Goal: Complete application form: Complete application form

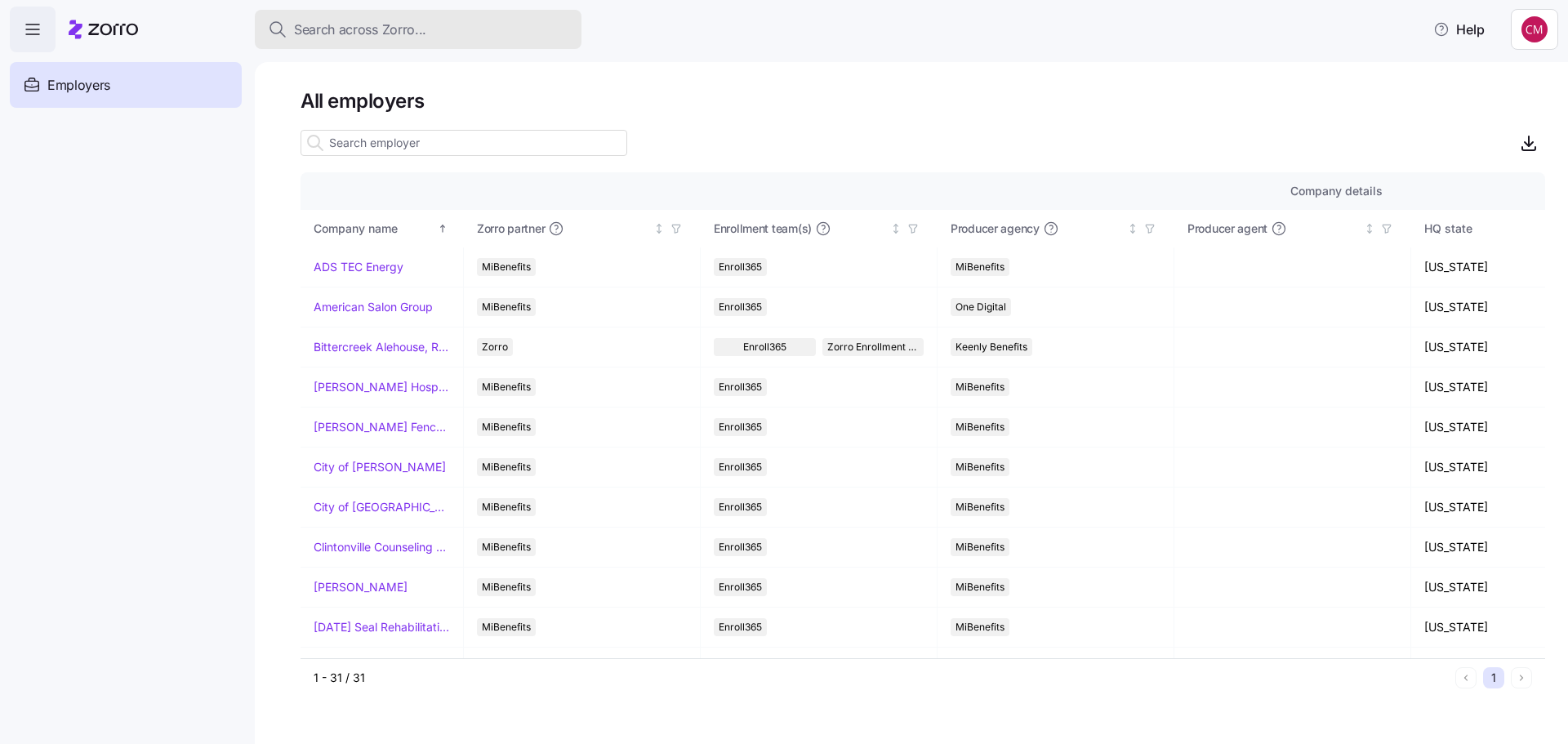
click at [380, 41] on button "Search across Zorro..." at bounding box center [418, 30] width 326 height 40
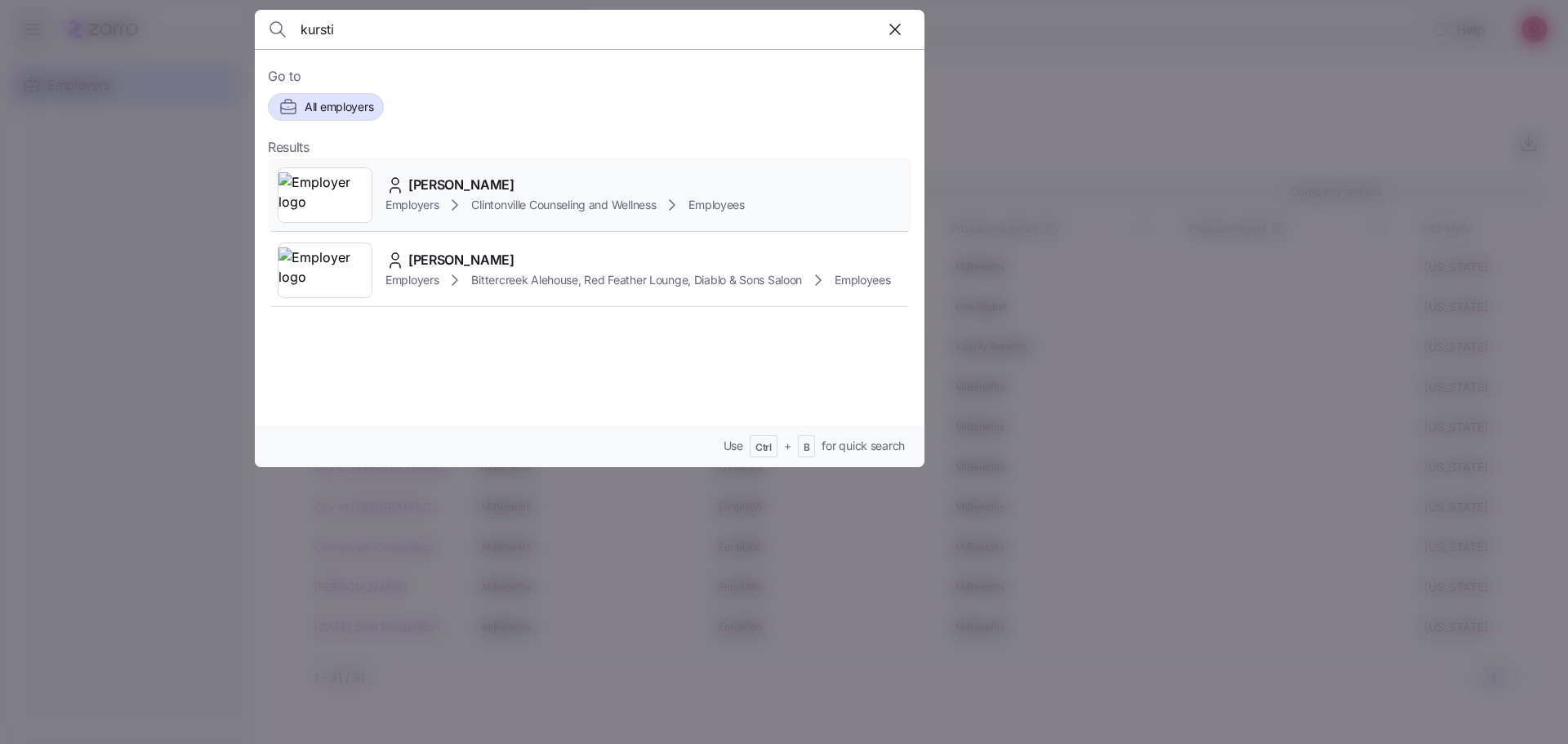
type input "kursti"
click at [488, 180] on span "KURSTIE BEVELHYMER RANGEL" at bounding box center [461, 185] width 106 height 21
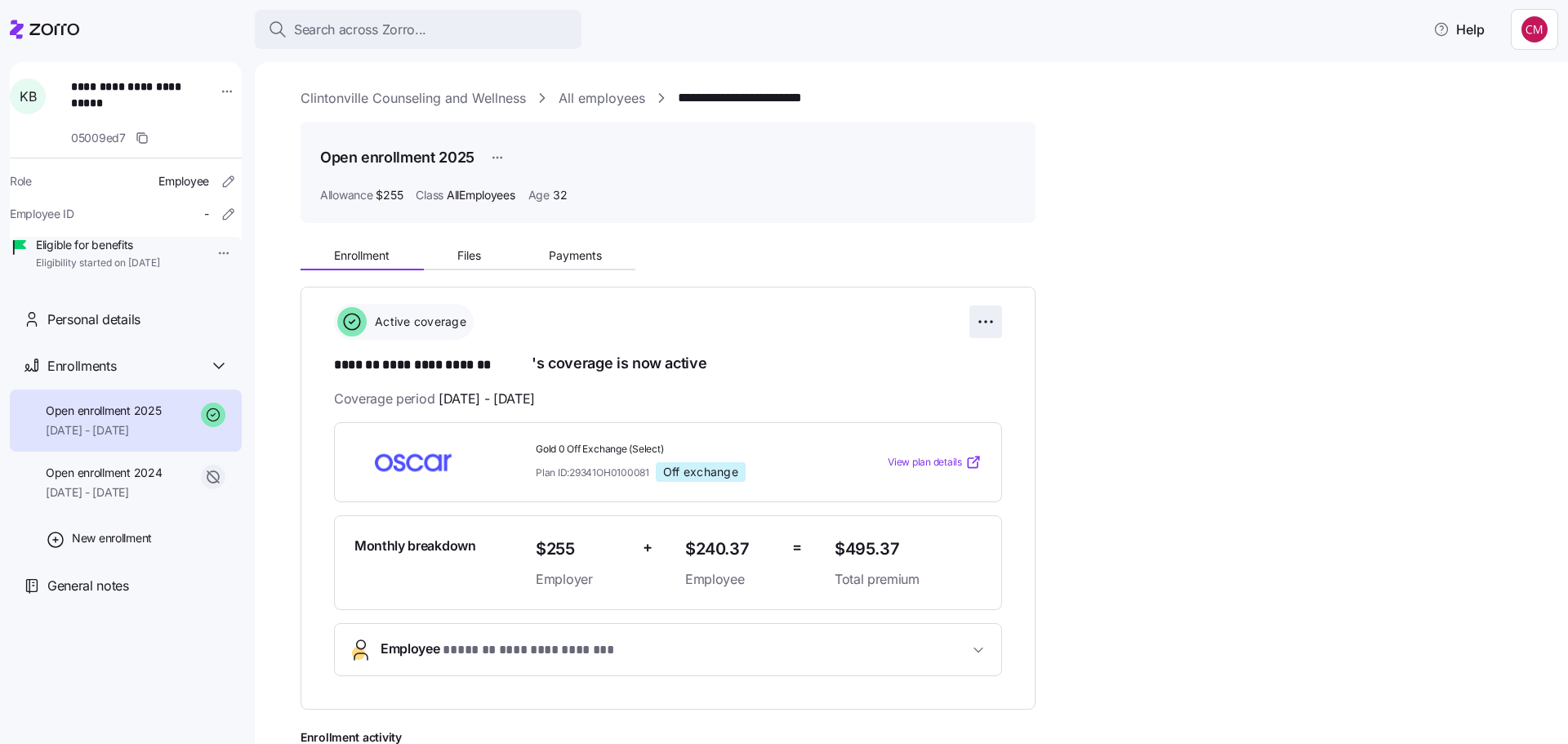
click at [988, 317] on html "**********" at bounding box center [784, 367] width 1568 height 734
click at [917, 393] on span "Change enrollment details" at bounding box center [872, 388] width 133 height 16
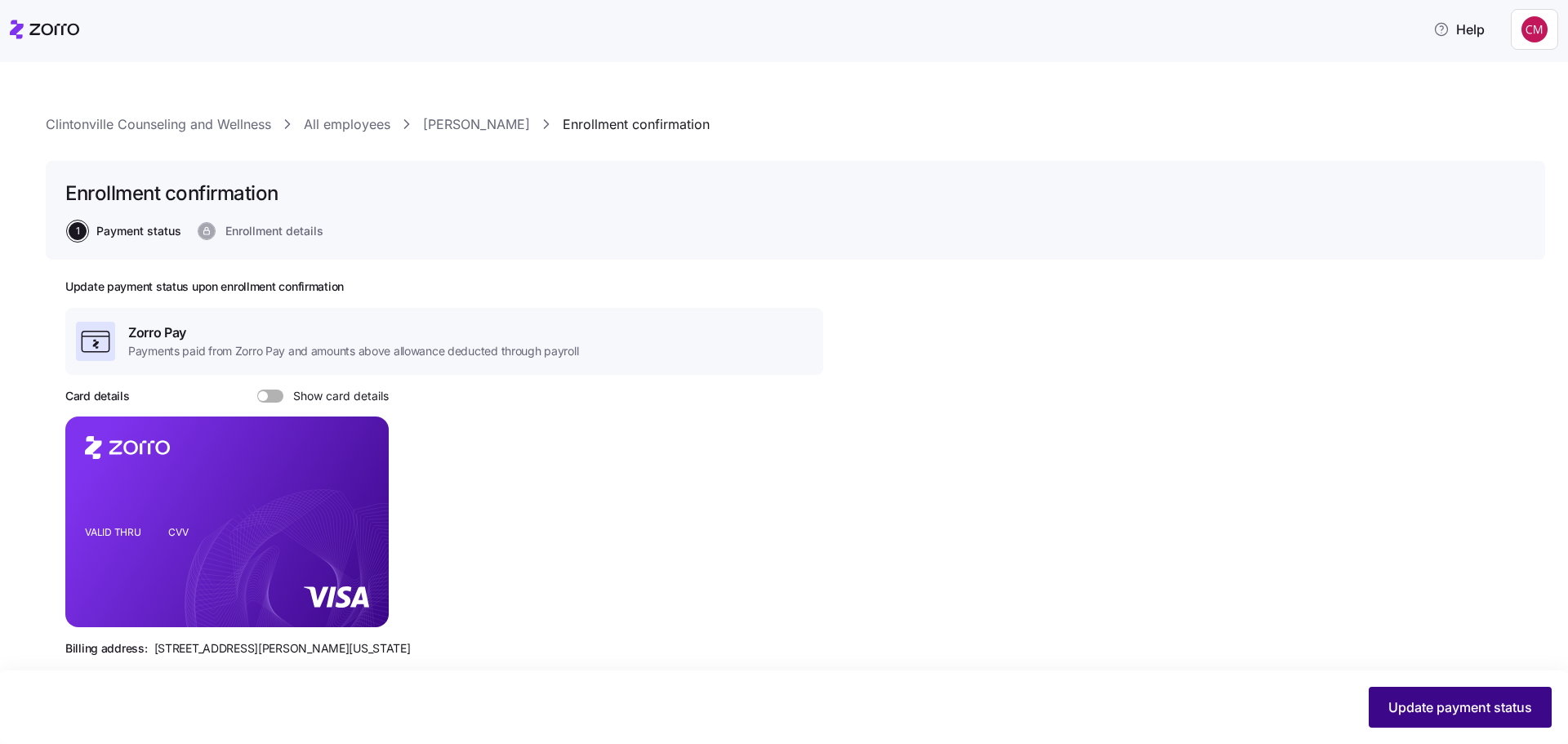
click at [1407, 691] on button "Update payment status" at bounding box center [1460, 707] width 182 height 41
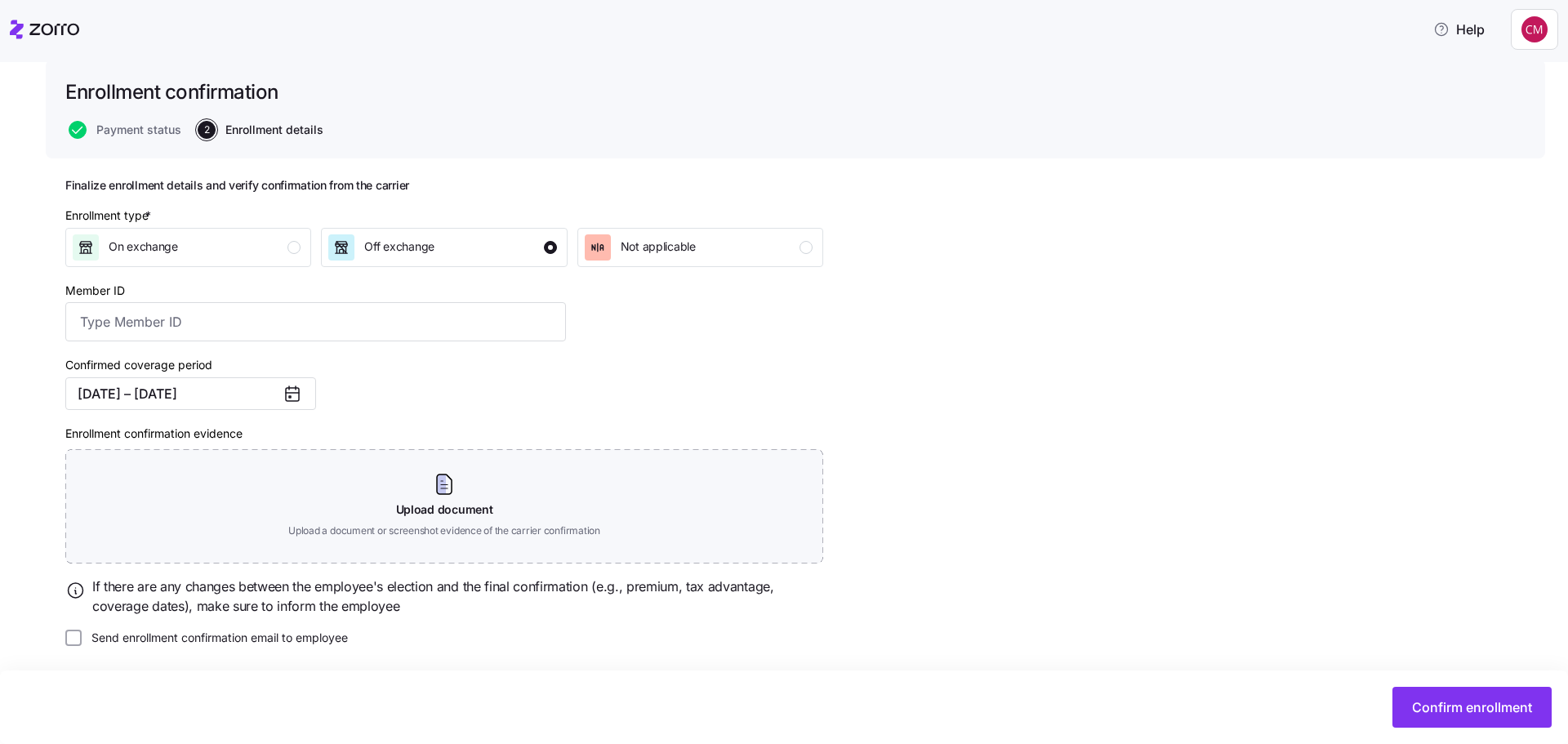
scroll to position [104, 0]
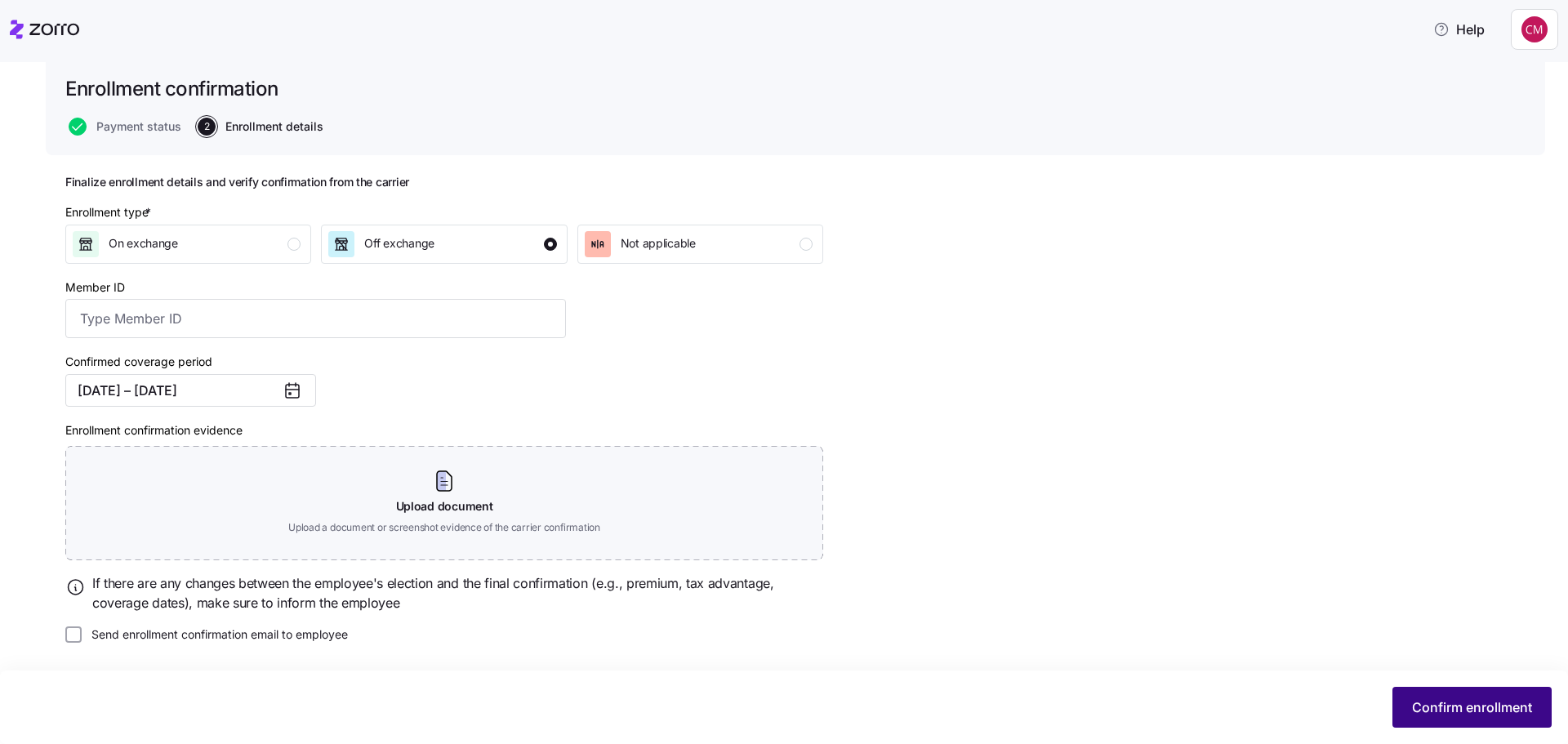
click at [1511, 708] on span "Confirm enrollment" at bounding box center [1472, 707] width 120 height 20
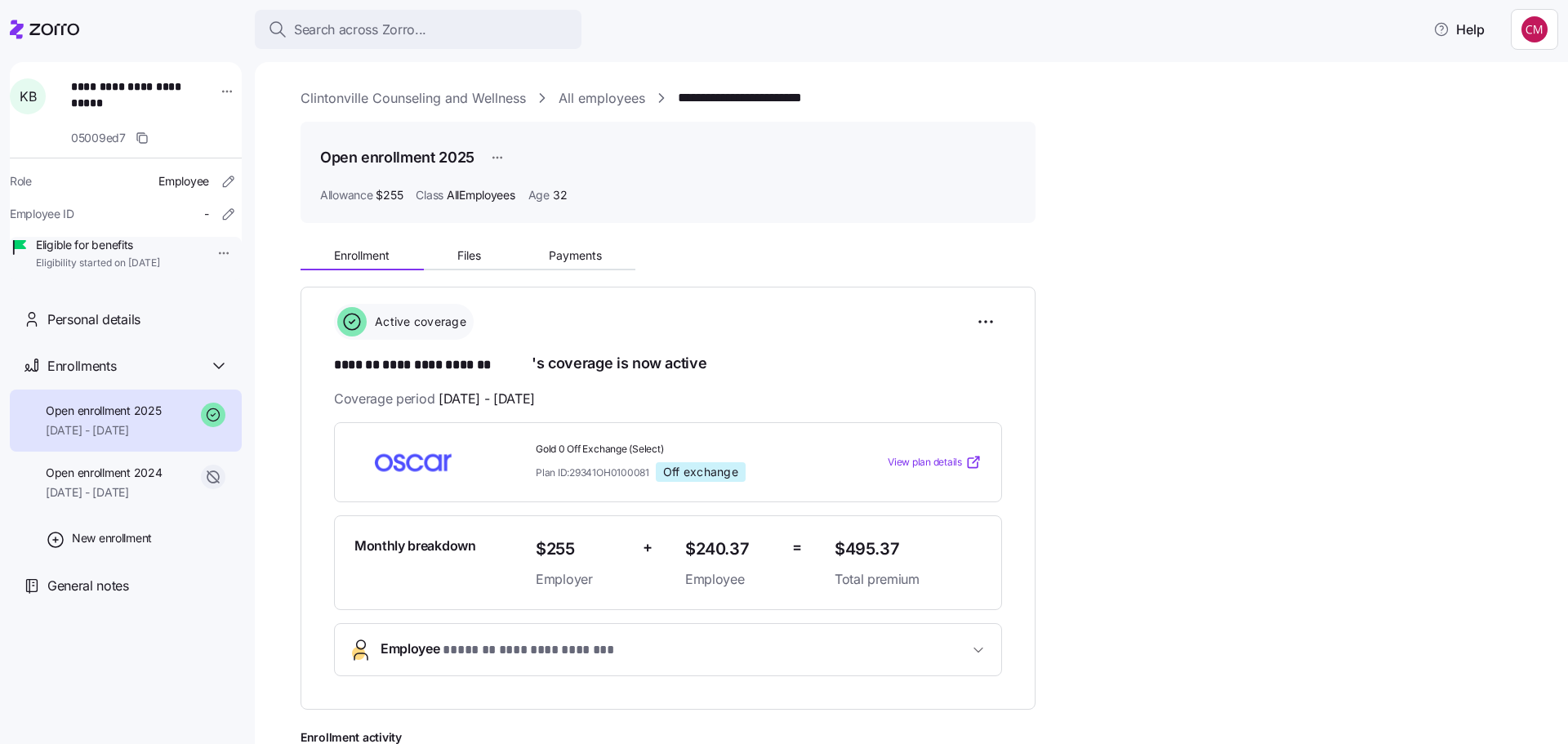
click at [1209, 342] on div "**********" at bounding box center [922, 602] width 1245 height 732
click at [993, 326] on html "**********" at bounding box center [784, 367] width 1568 height 734
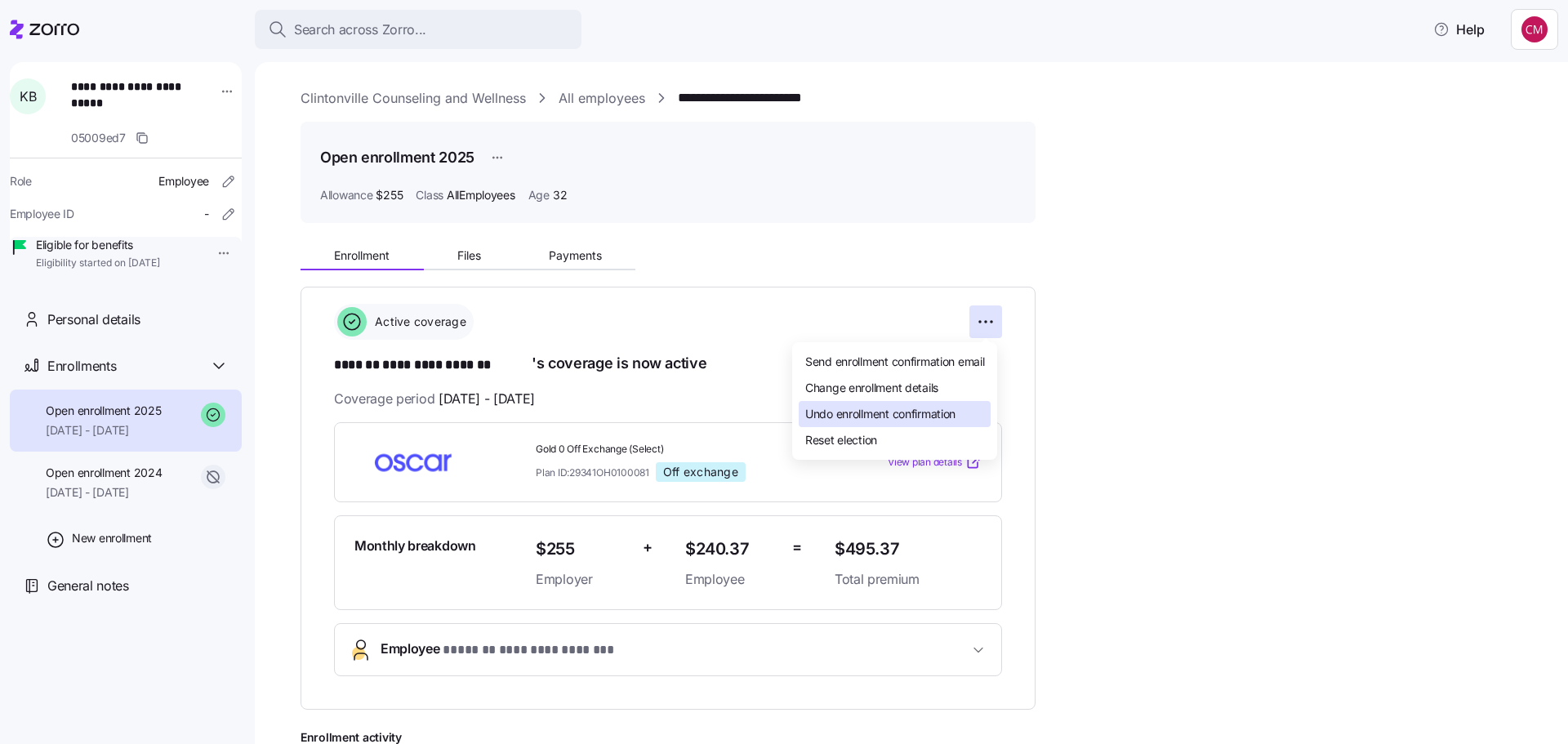
click at [939, 417] on span "Undo enrollment confirmation" at bounding box center [881, 414] width 151 height 16
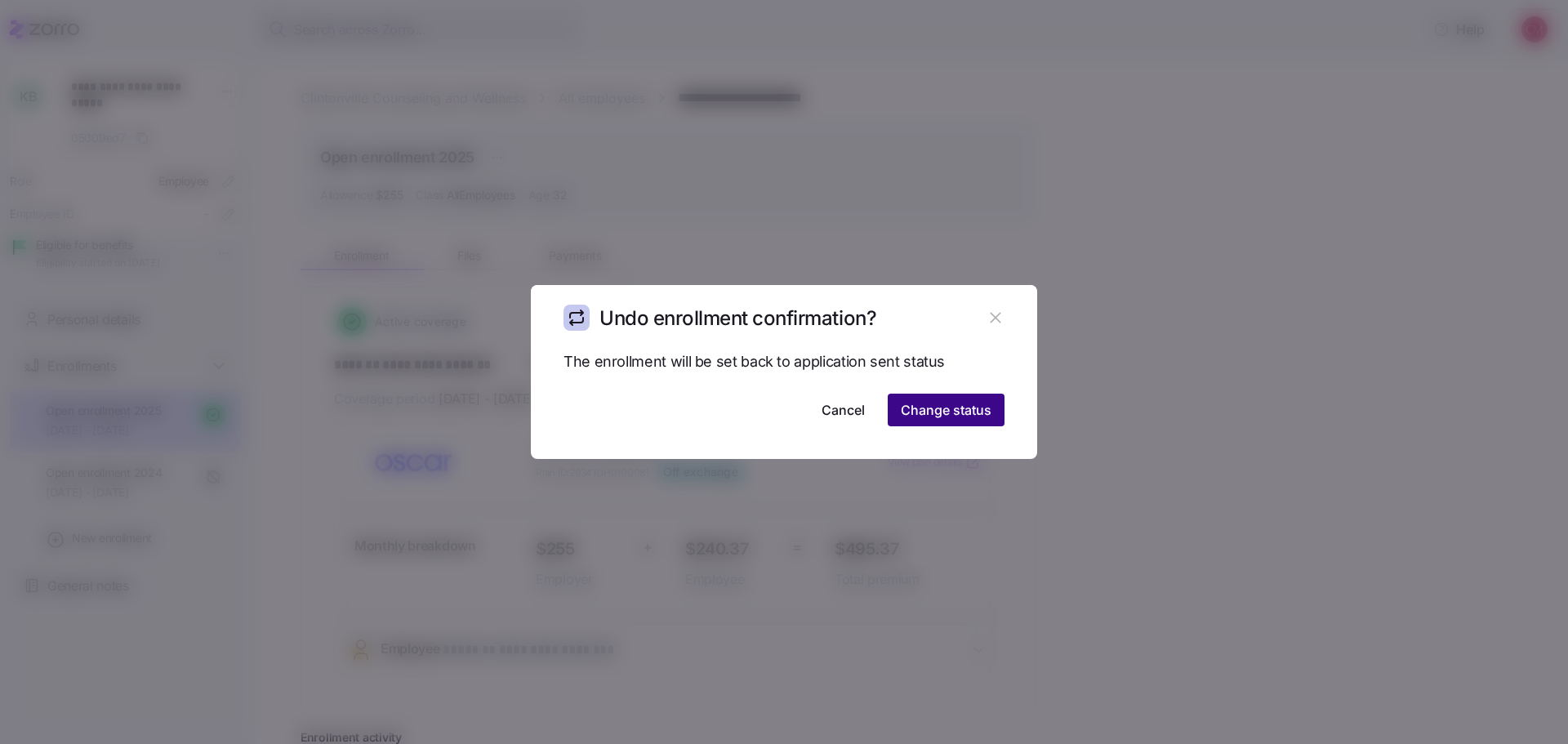
click at [950, 418] on span "Change status" at bounding box center [945, 410] width 90 height 20
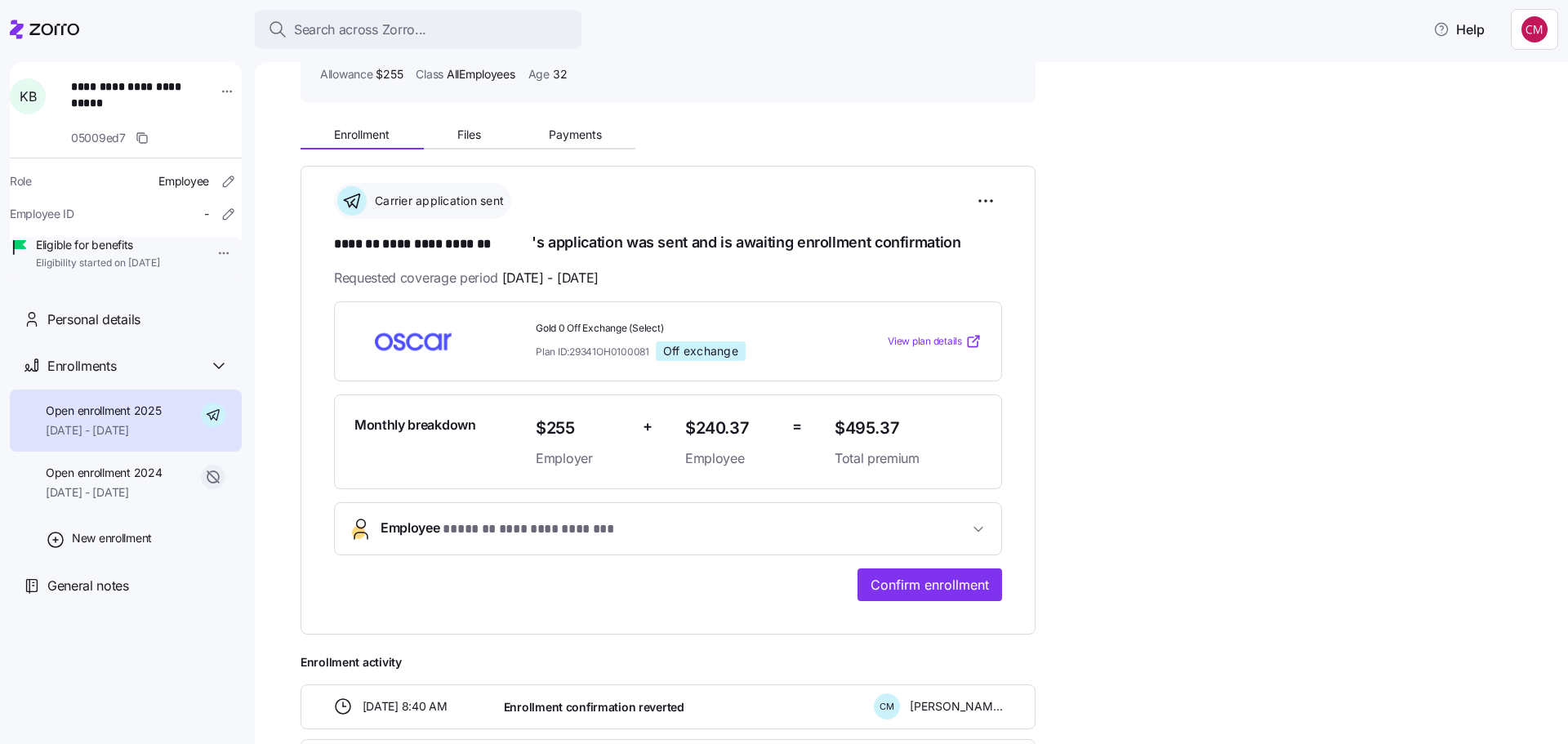
scroll to position [164, 0]
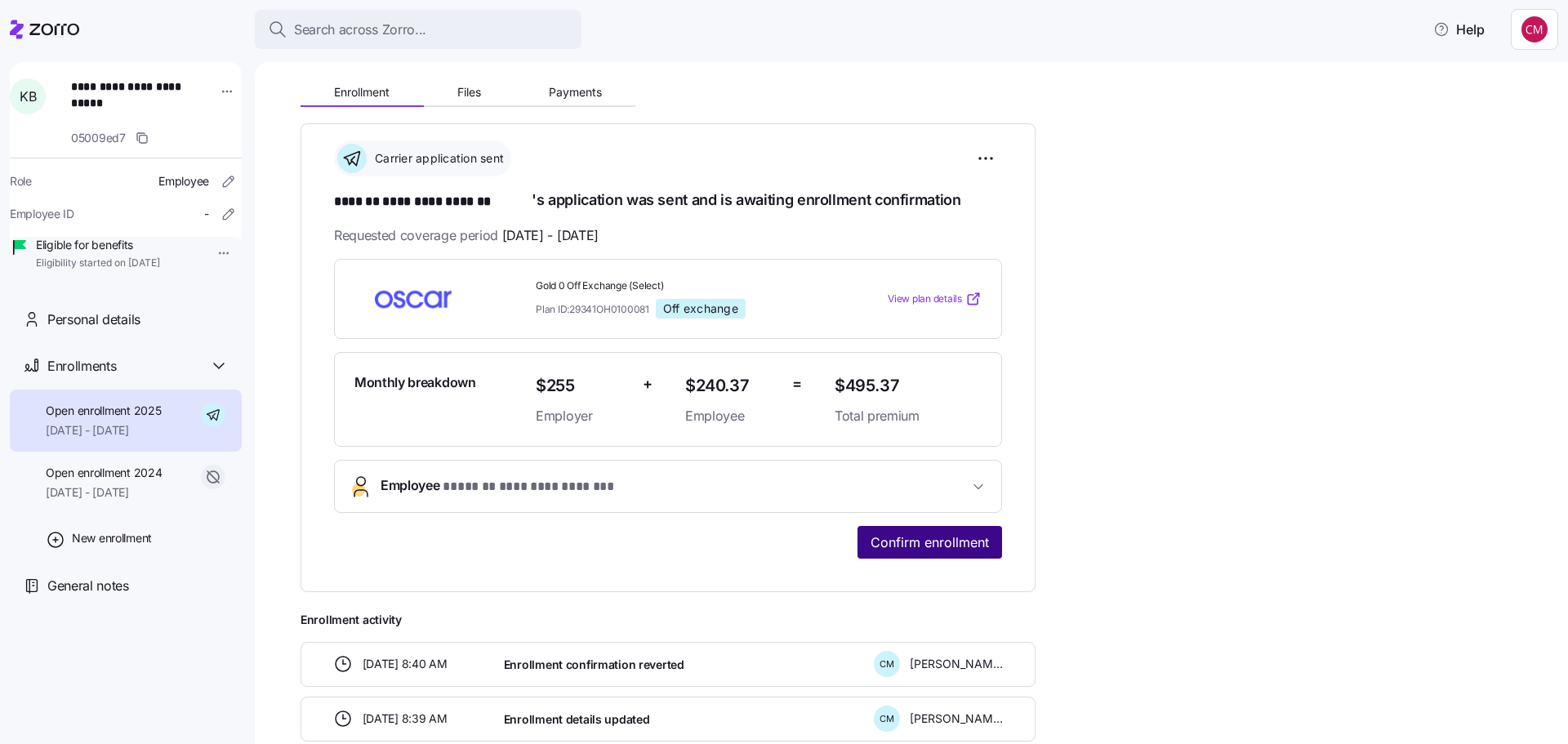
click at [947, 528] on button "Confirm enrollment" at bounding box center [930, 542] width 145 height 33
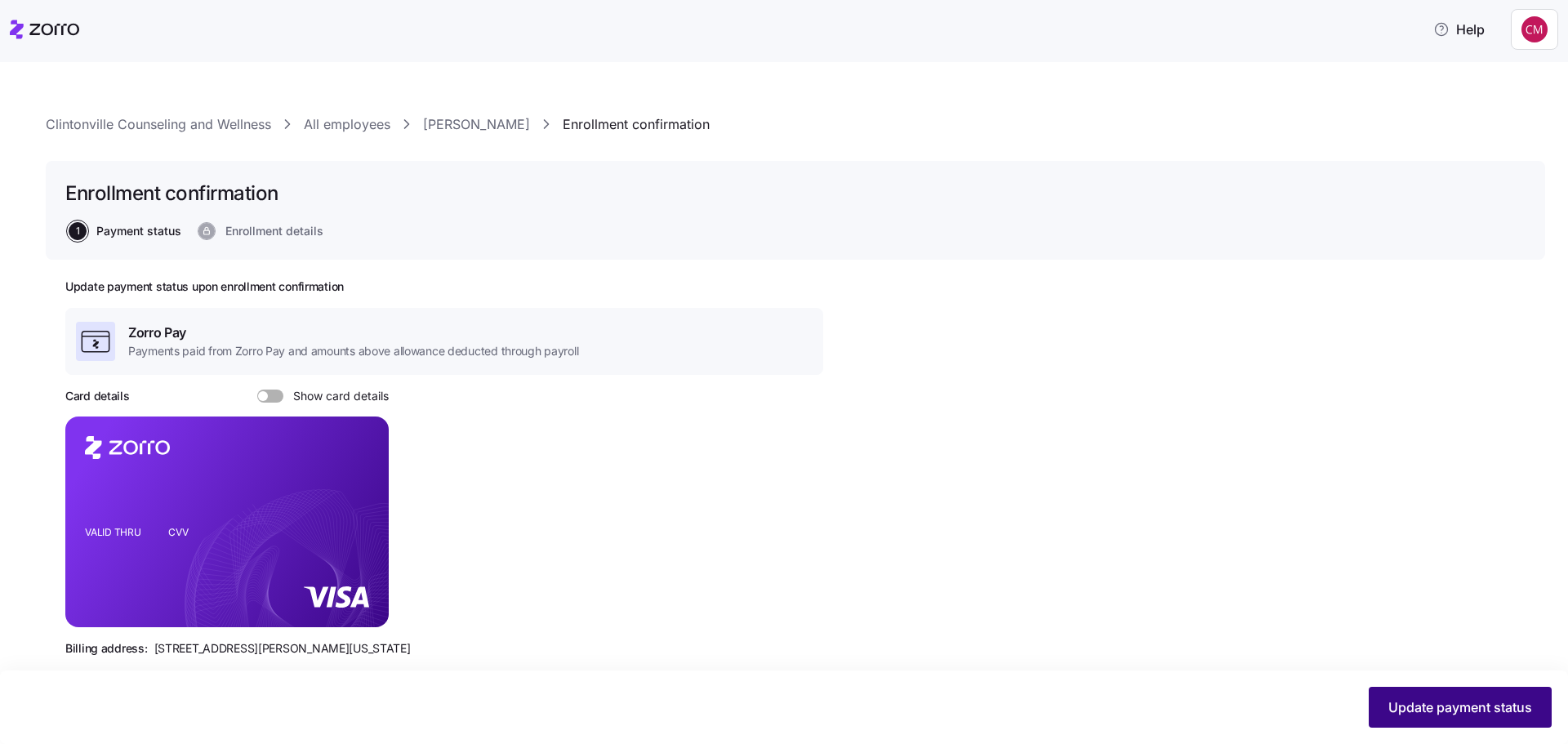
click at [1411, 689] on button "Update payment status" at bounding box center [1460, 707] width 182 height 41
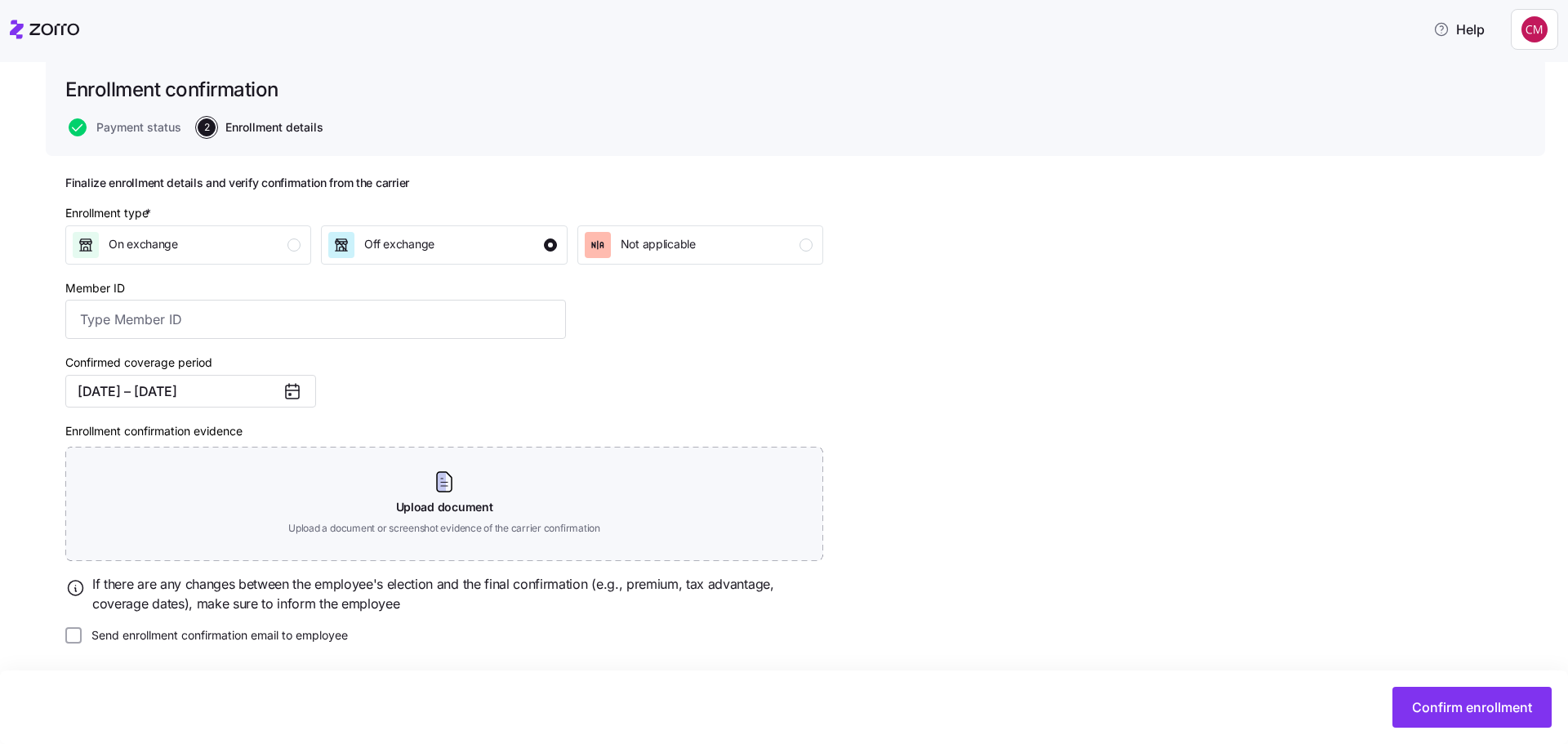
scroll to position [104, 0]
click at [1416, 695] on button "Confirm enrollment" at bounding box center [1472, 707] width 160 height 41
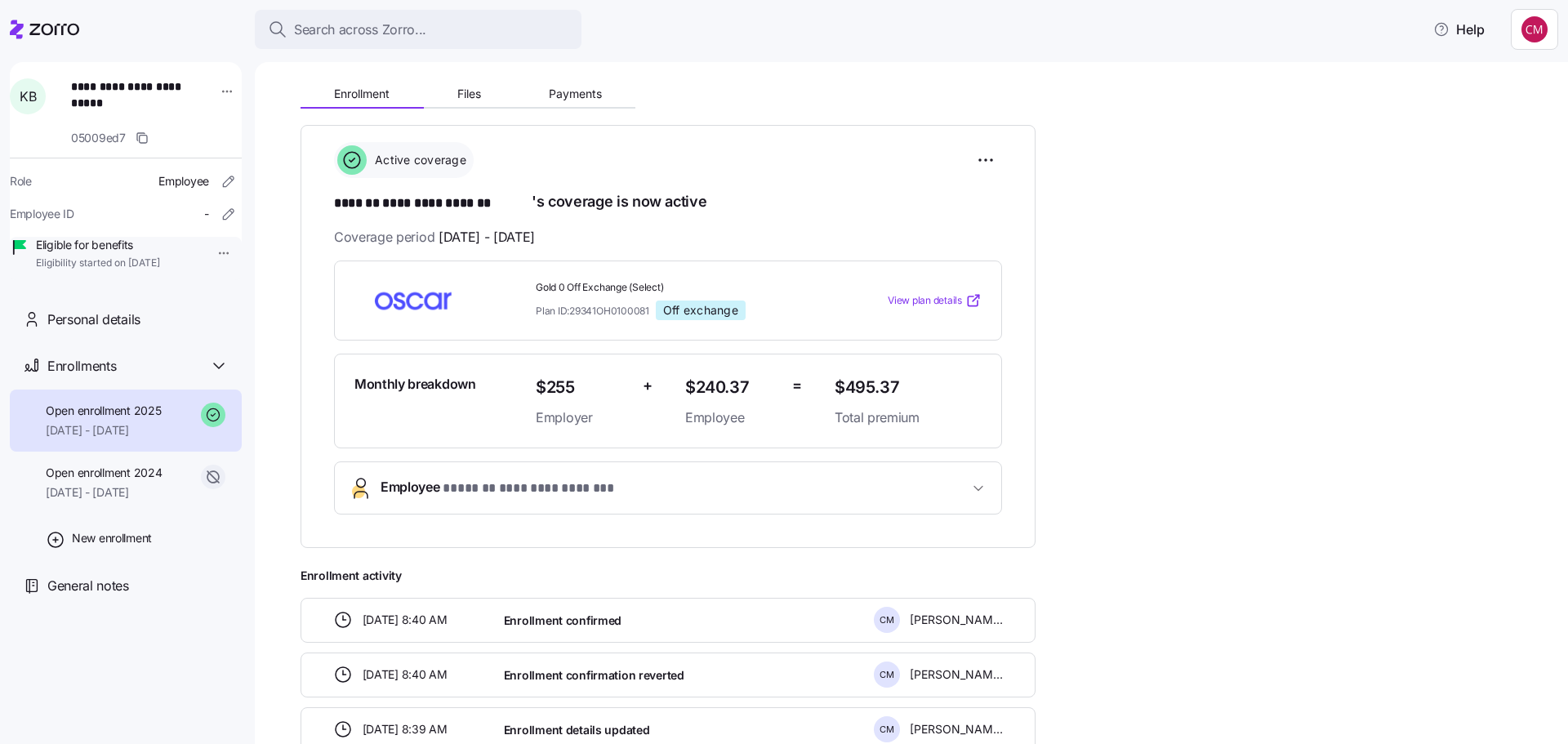
scroll to position [164, 0]
click at [988, 155] on html "**********" at bounding box center [784, 367] width 1568 height 734
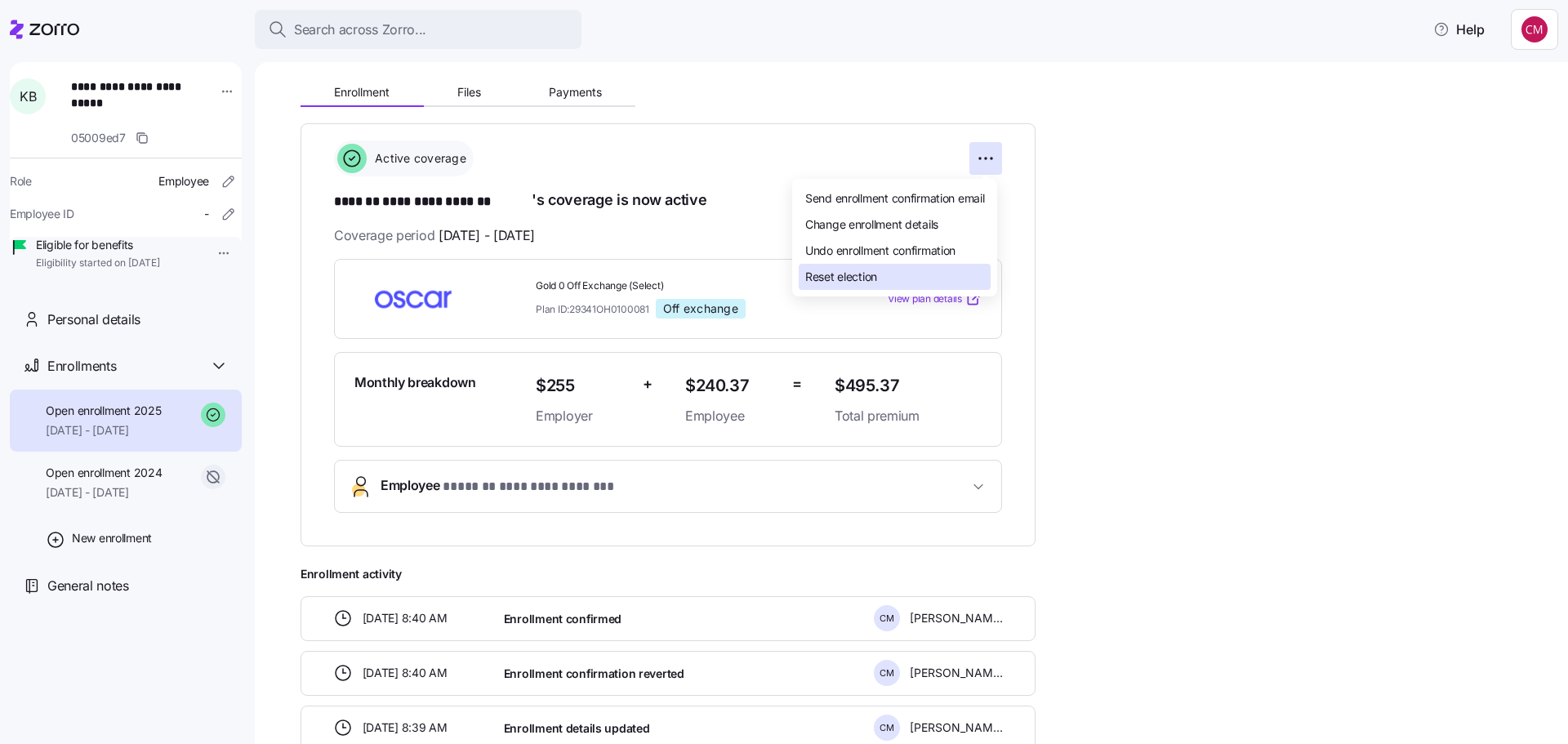
click at [839, 276] on span "Reset election" at bounding box center [841, 277] width 71 height 16
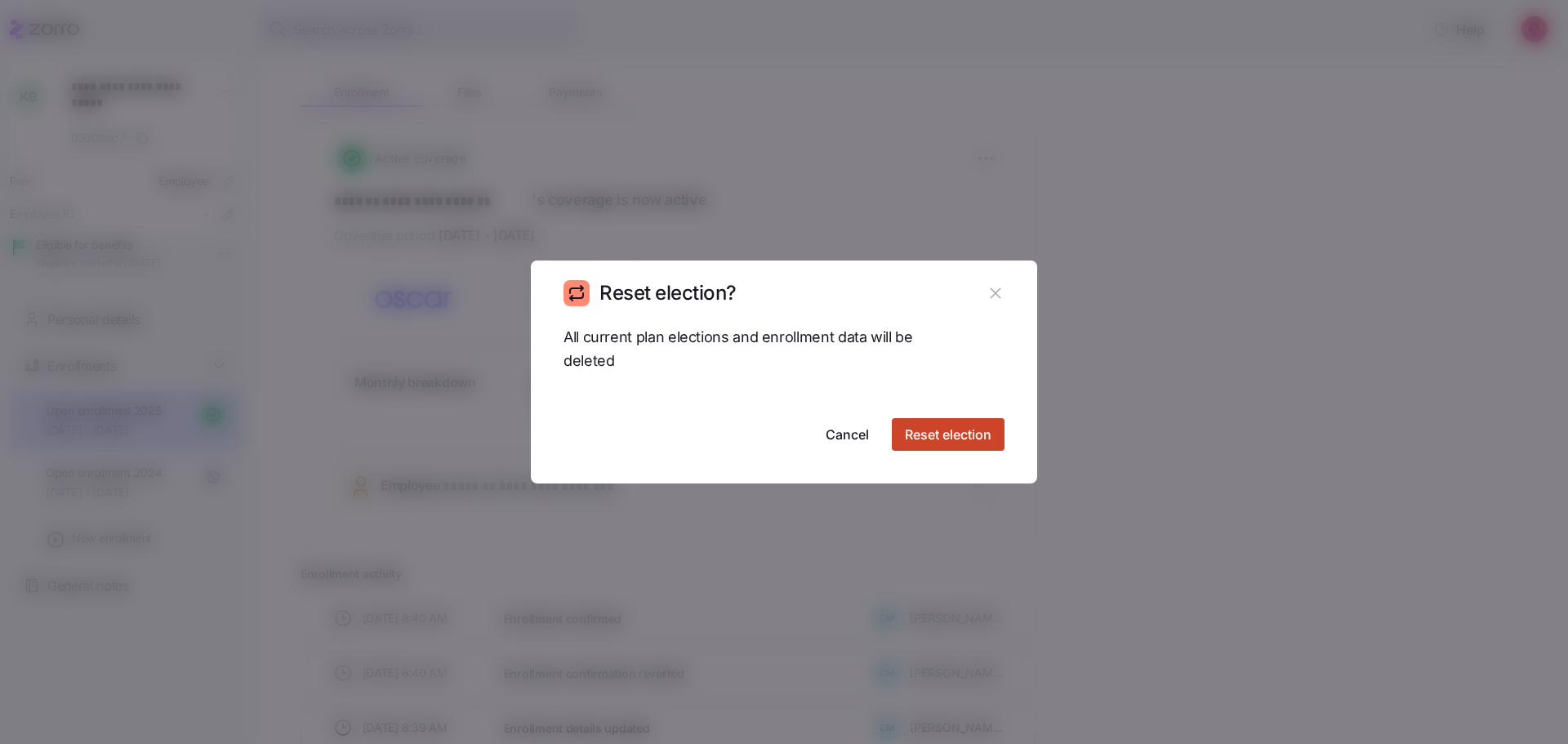
click at [942, 434] on span "Reset election" at bounding box center [947, 434] width 86 height 20
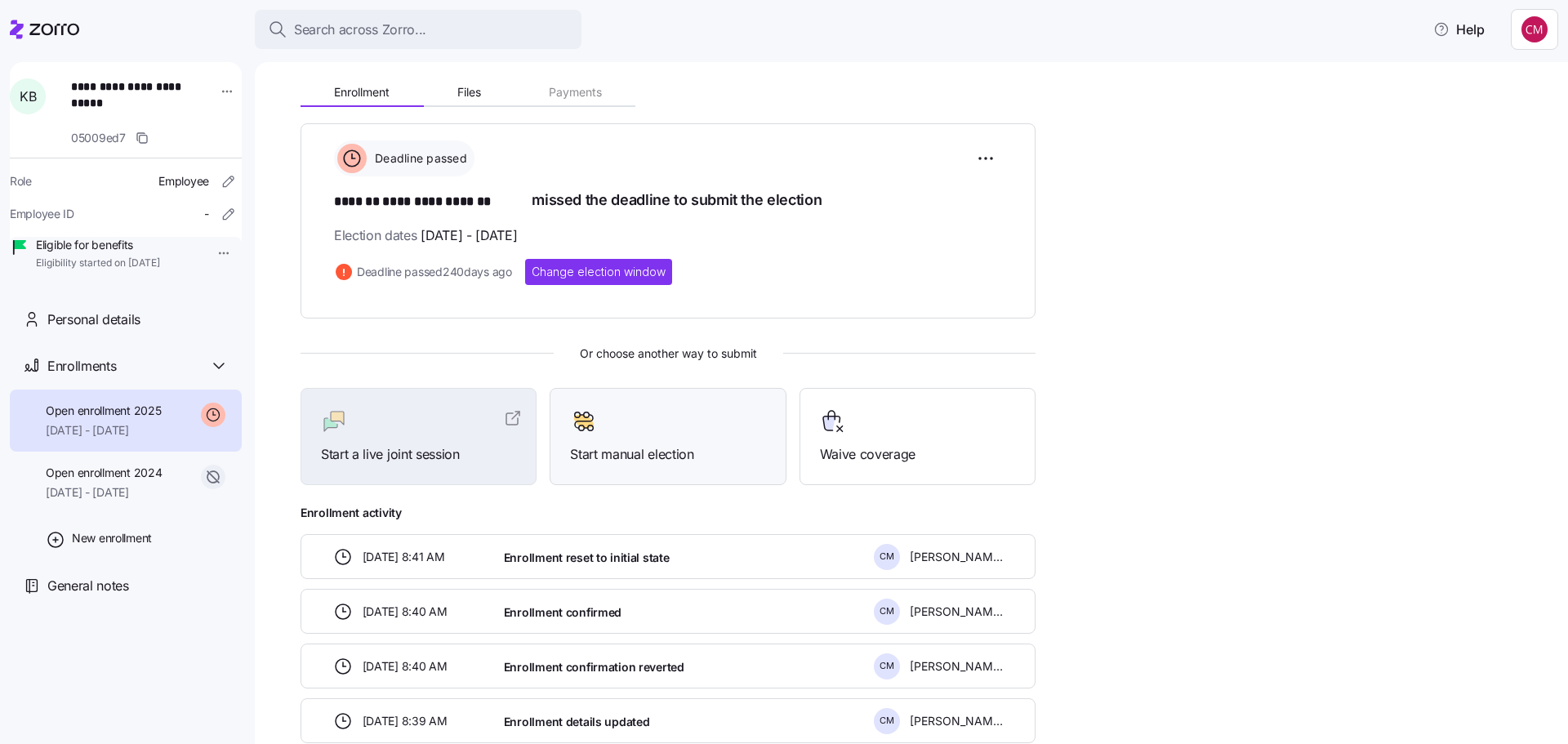
click at [675, 435] on div "Start manual election" at bounding box center [667, 436] width 195 height 57
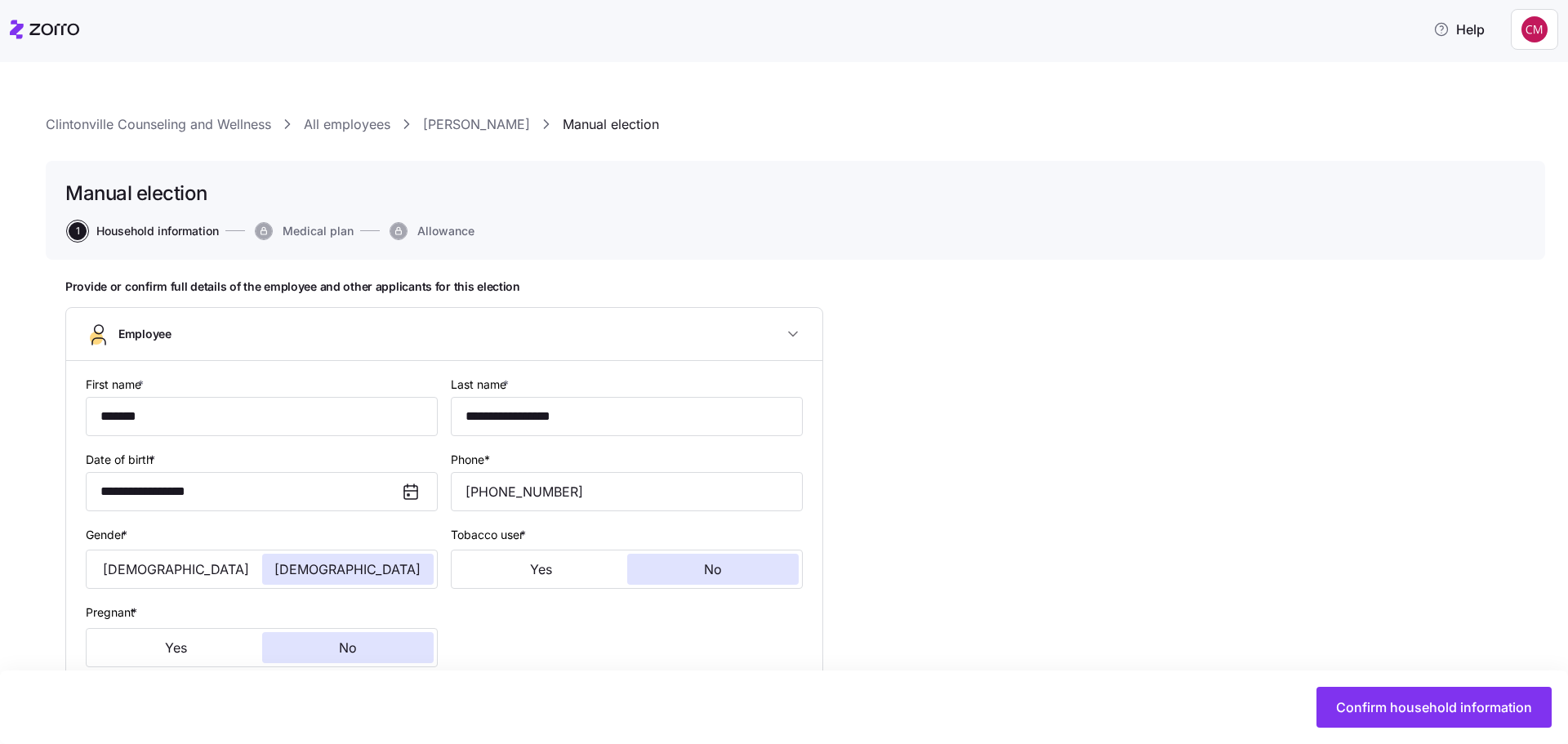
type input "AllEmployees"
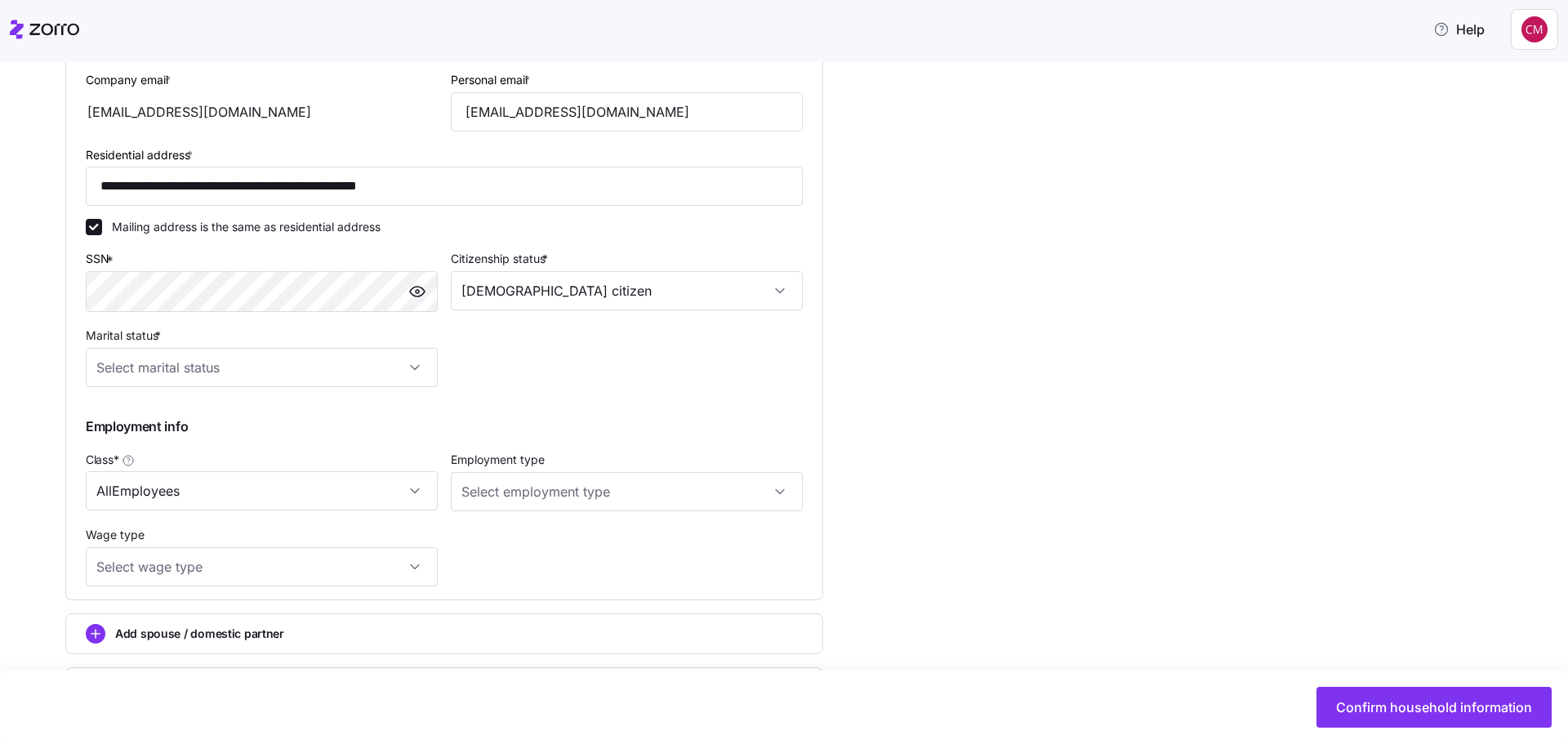
scroll to position [675, 0]
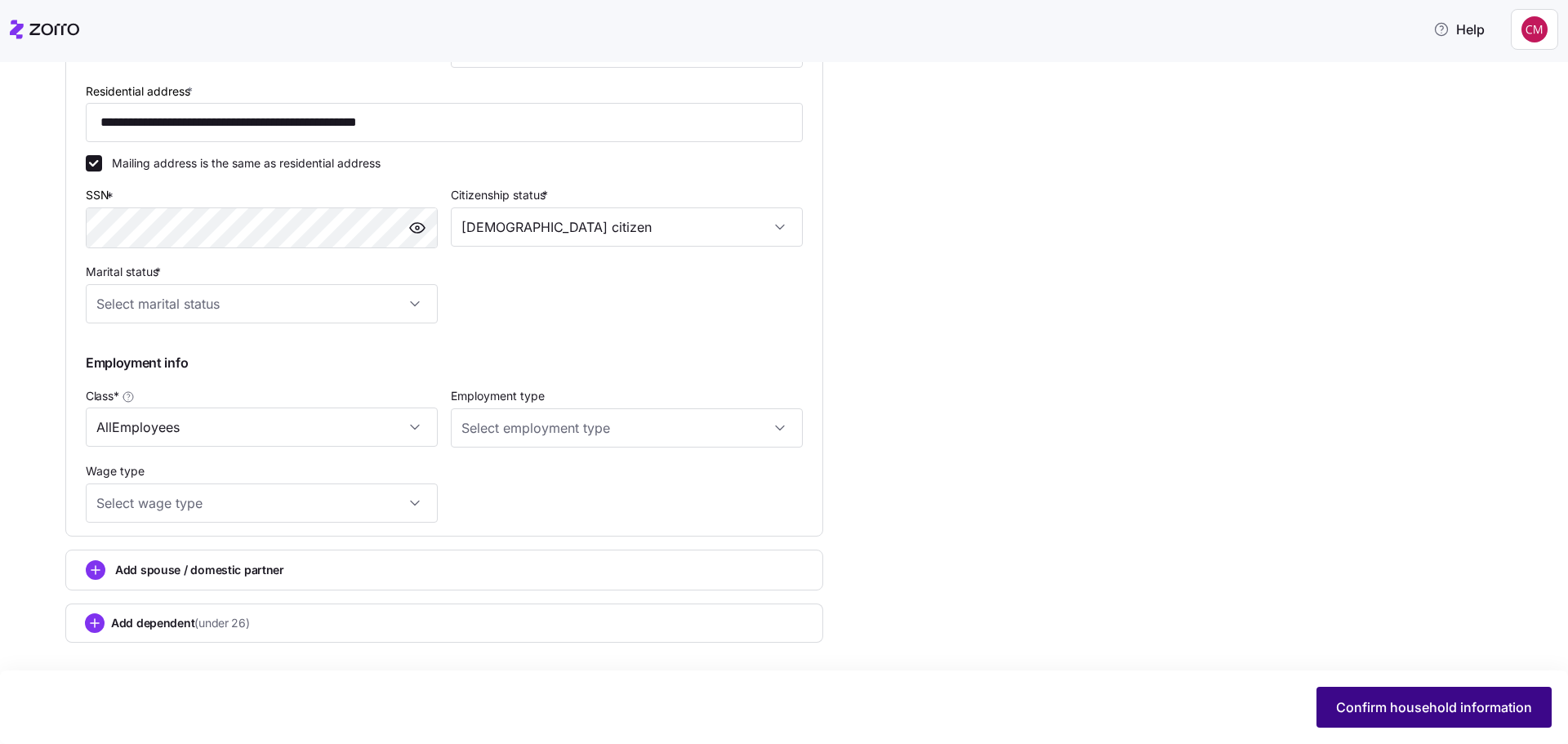
click at [1443, 698] on span "Confirm household information" at bounding box center [1434, 707] width 196 height 20
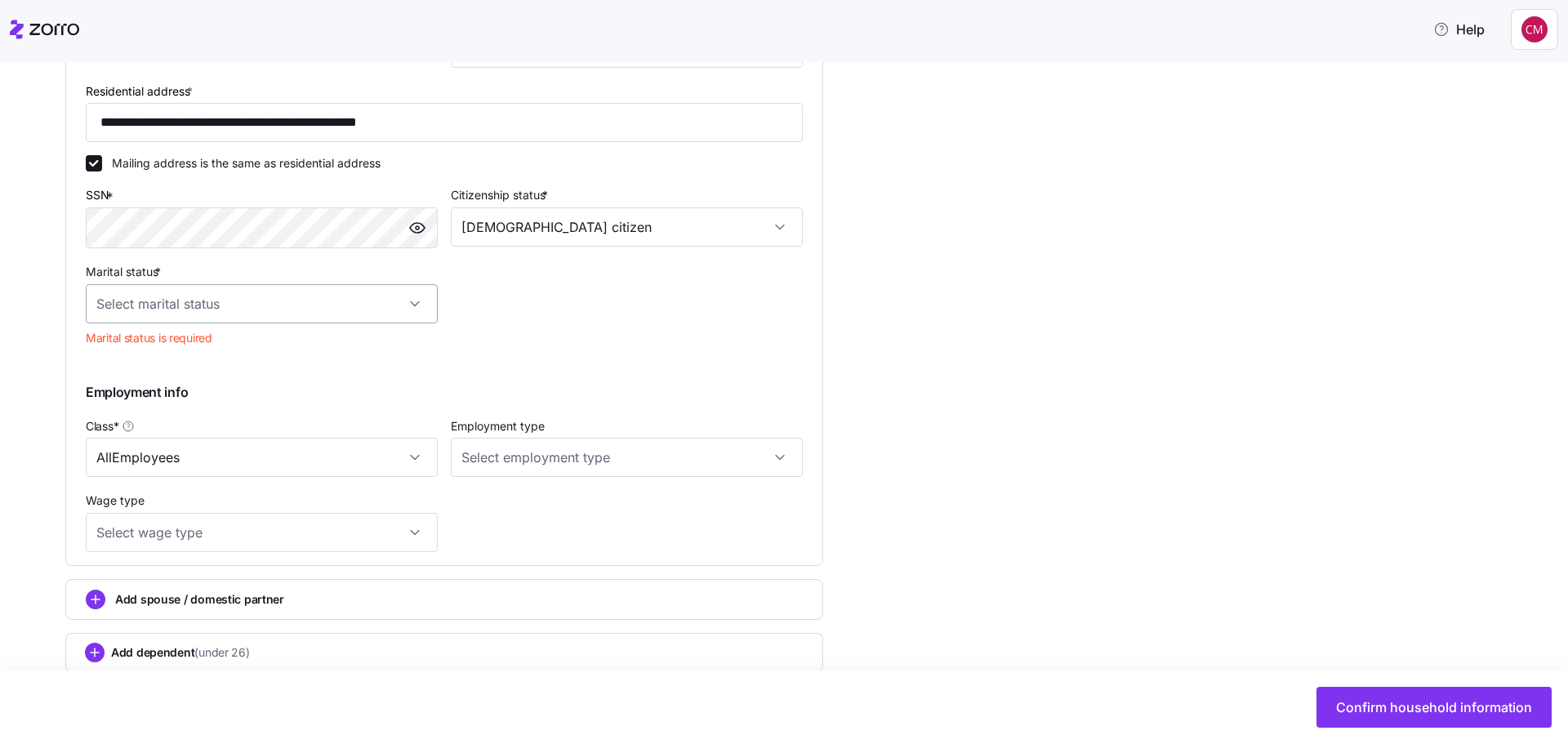
click at [348, 308] on input "Marital status *" at bounding box center [261, 305] width 352 height 40
click at [118, 355] on span "Single" at bounding box center [121, 353] width 33 height 18
type input "Single"
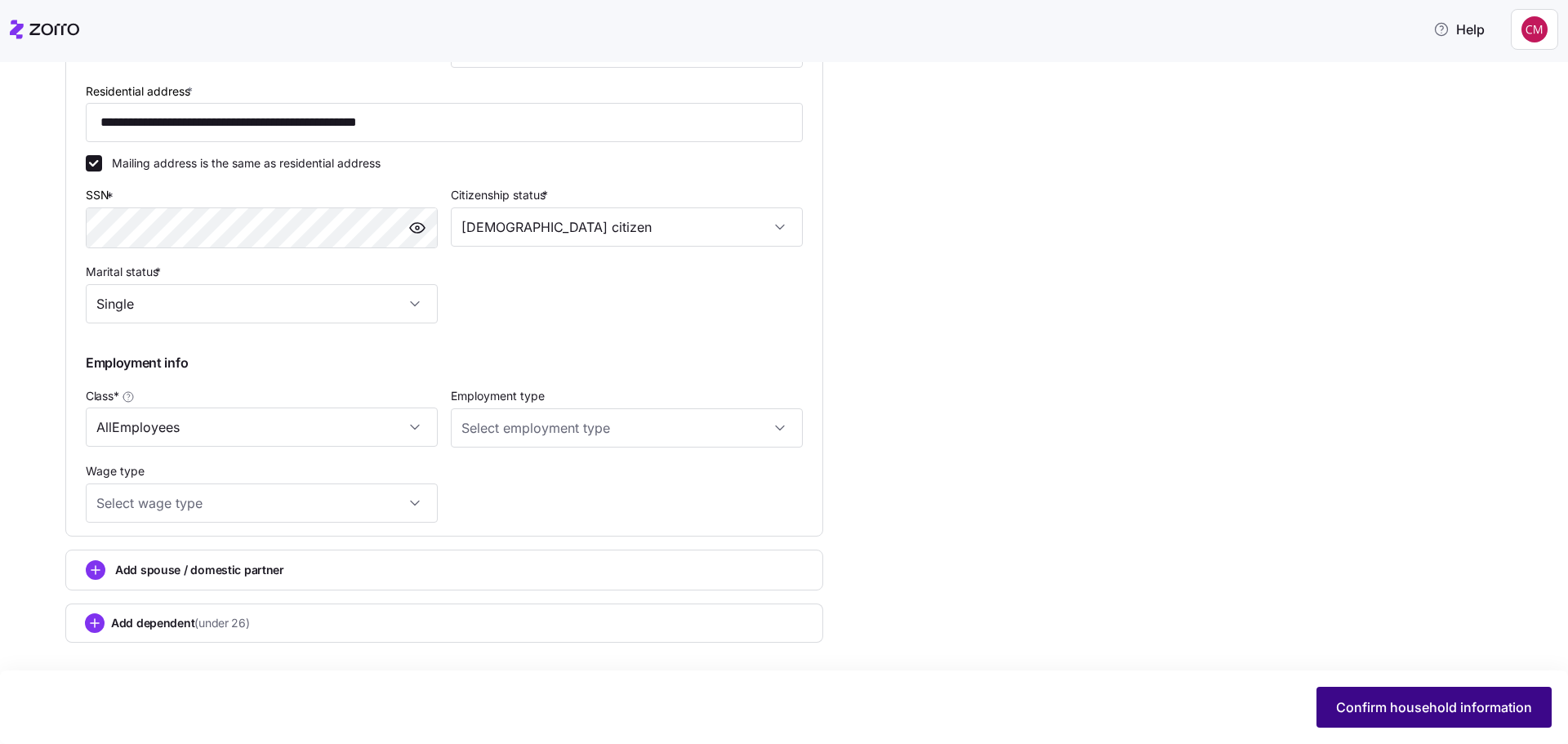
click at [1389, 705] on span "Confirm household information" at bounding box center [1434, 707] width 196 height 20
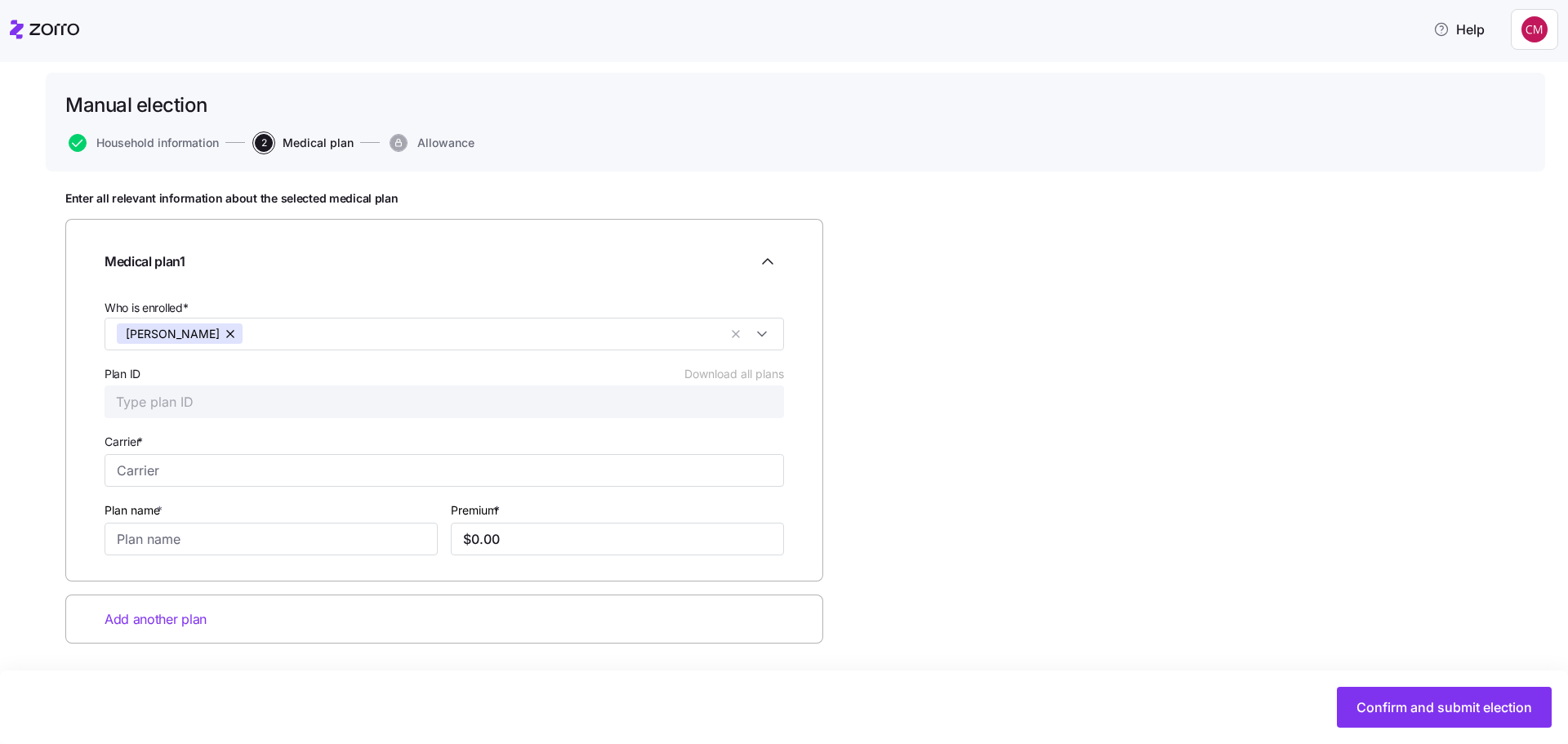
scroll to position [89, 0]
click at [219, 401] on input "Plan ID Download all plans" at bounding box center [443, 401] width 679 height 33
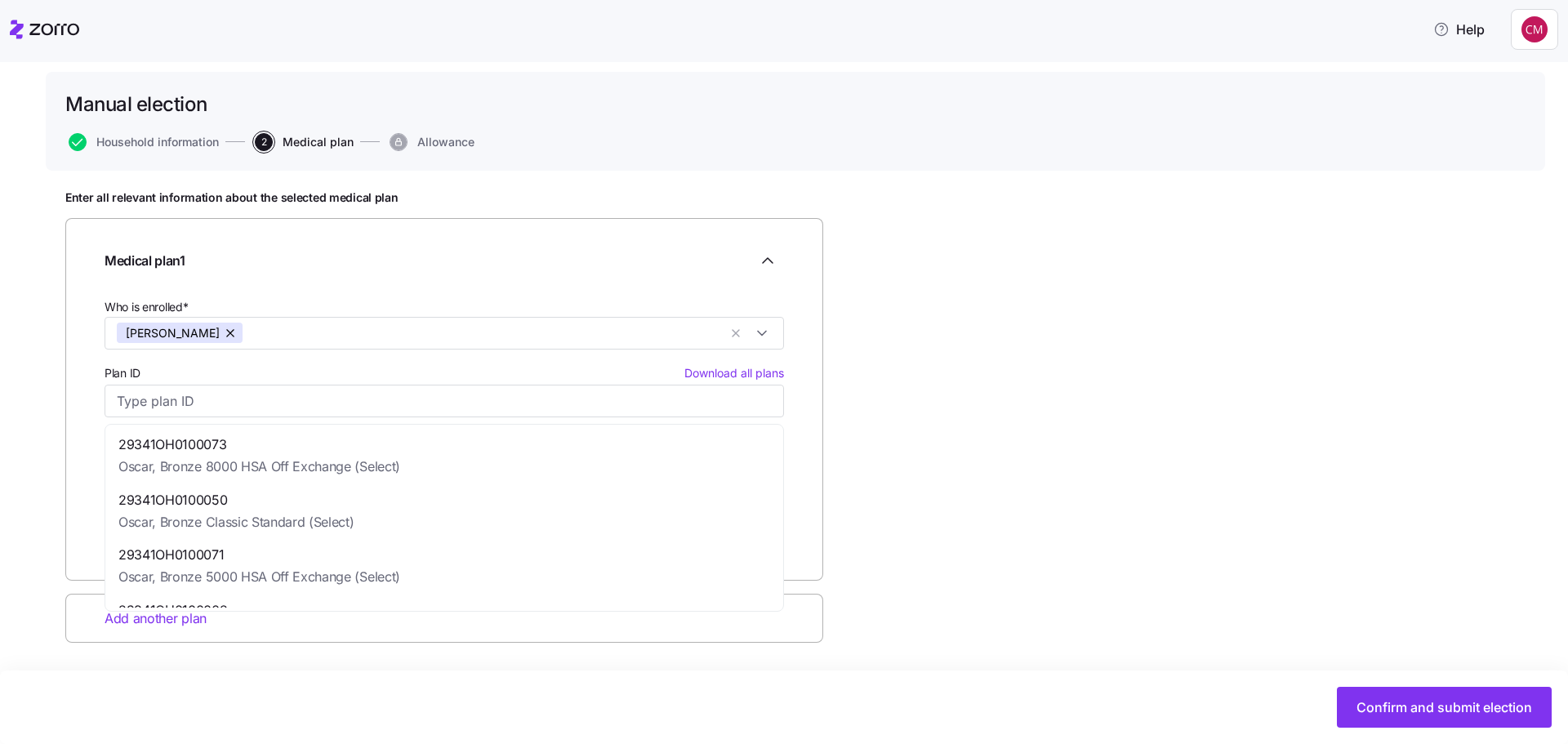
click at [967, 349] on div "Enter all relevant information about the selected medical plan Medical plan 1 W…" at bounding box center [795, 457] width 1460 height 535
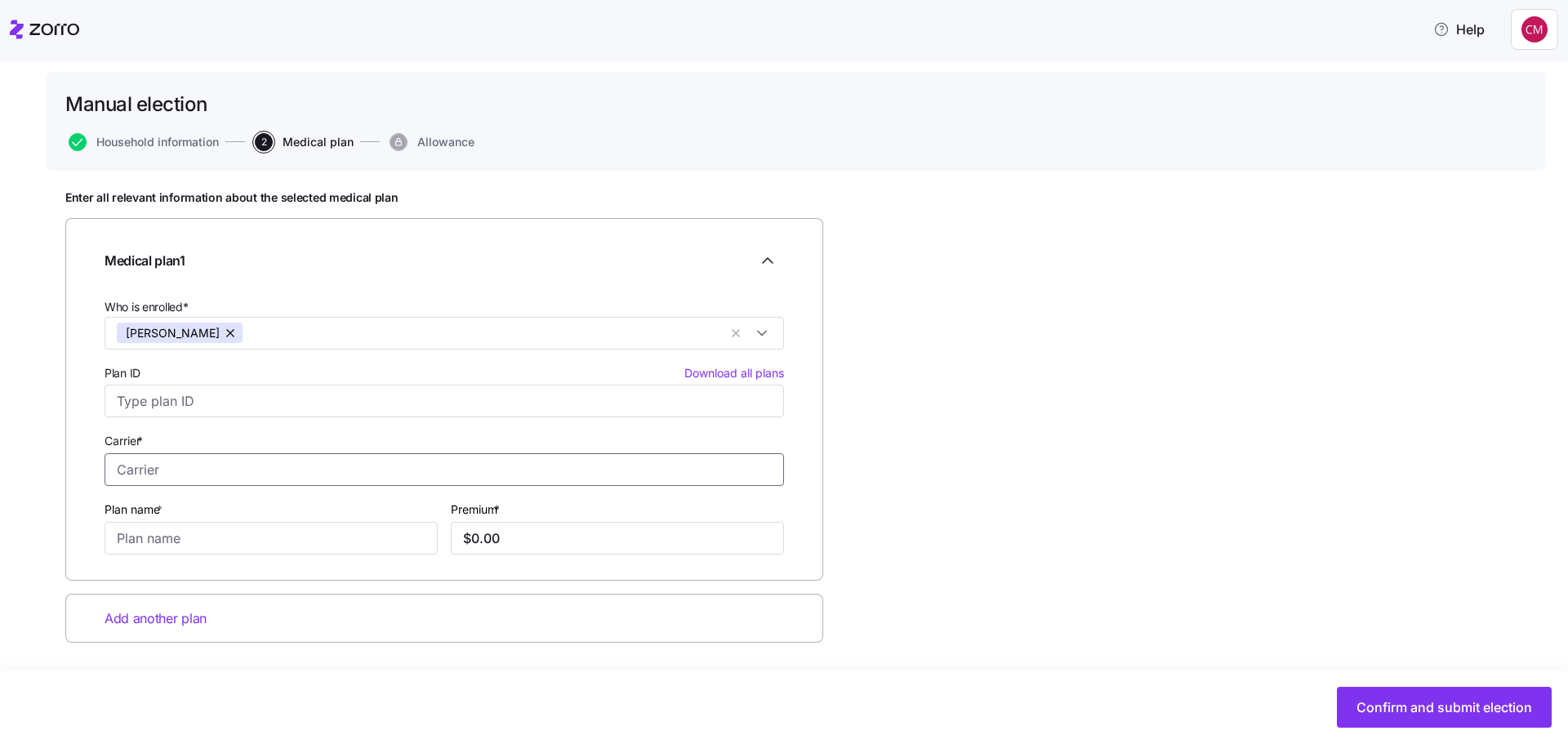
click at [377, 471] on input "Carrier *" at bounding box center [443, 469] width 679 height 33
click at [151, 520] on span "Oscar" at bounding box center [136, 513] width 36 height 21
type input "Oscar"
click at [221, 539] on input "Plan name *" at bounding box center [271, 538] width 333 height 33
type input "Gold 0 Off Exchange (Select)"
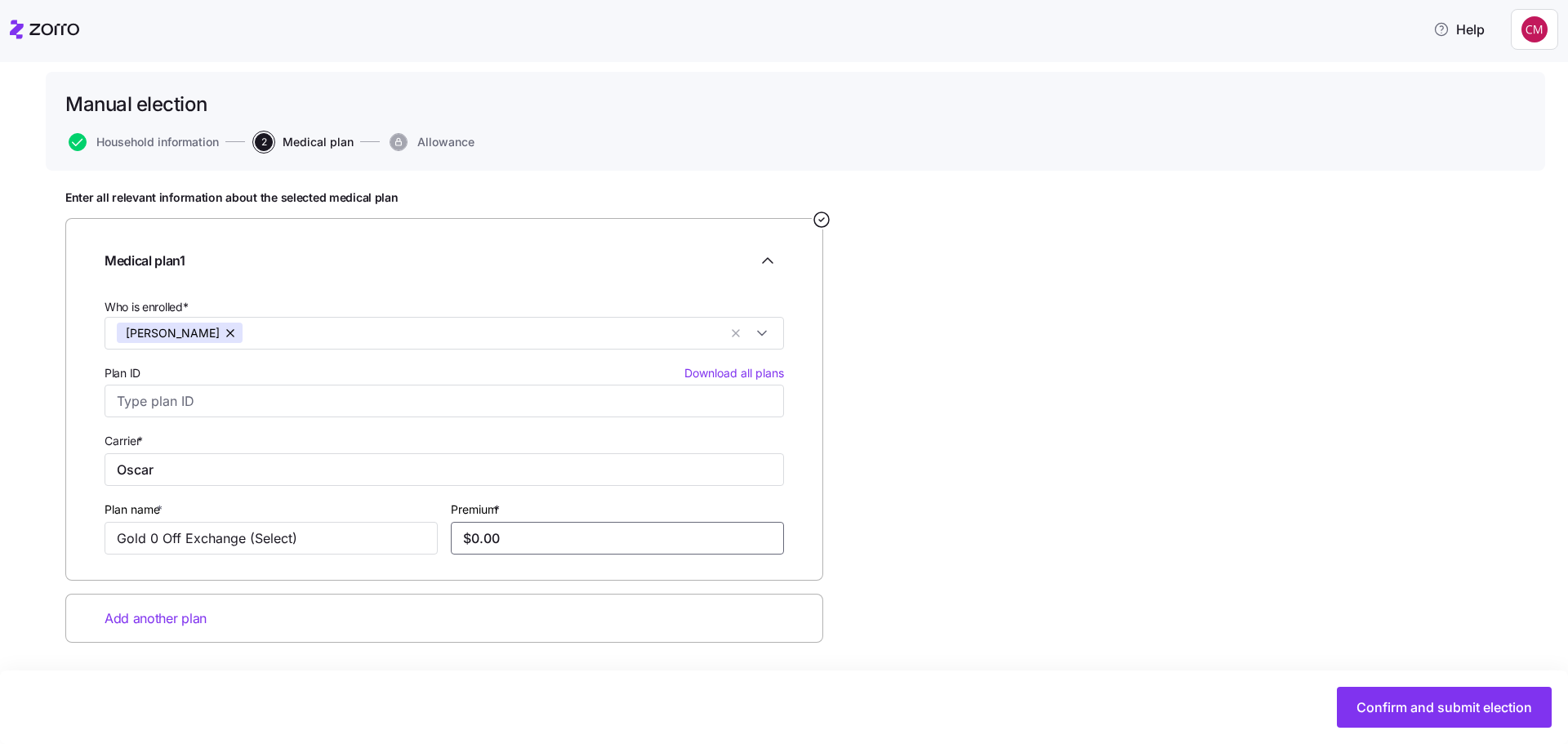
click at [502, 542] on input "$0.00" at bounding box center [618, 538] width 333 height 33
type input "$495.38"
click at [718, 371] on span "Download all plans" at bounding box center [734, 373] width 99 height 16
drag, startPoint x: 1261, startPoint y: 354, endPoint x: 1250, endPoint y: 380, distance: 28.2
click at [1261, 354] on div "Enter all relevant information about the selected medical plan Medical plan 1 W…" at bounding box center [795, 457] width 1460 height 535
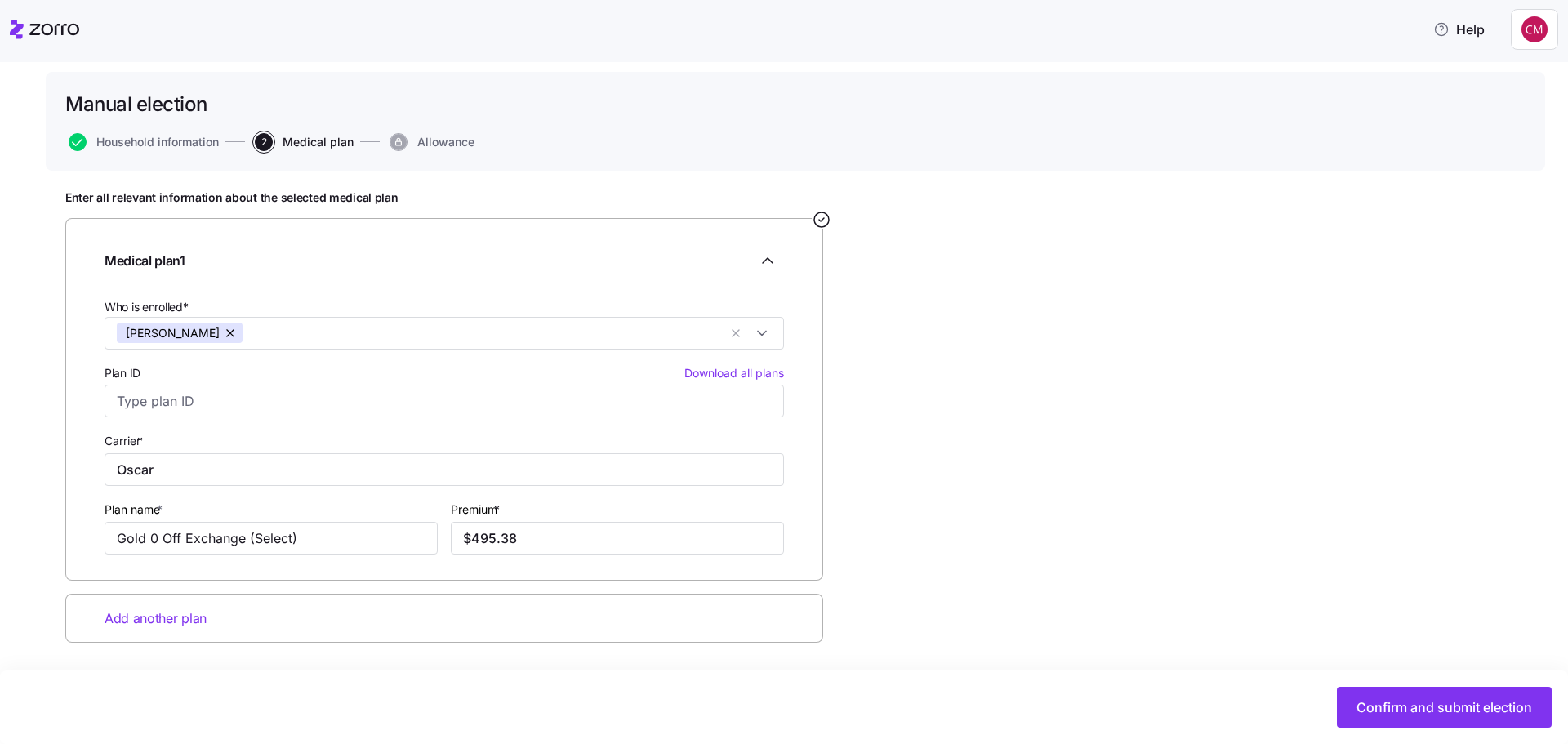
drag, startPoint x: 1351, startPoint y: 382, endPoint x: 1375, endPoint y: 369, distance: 27.3
click at [1351, 382] on div "Enter all relevant information about the selected medical plan Medical plan 1 W…" at bounding box center [795, 457] width 1460 height 535
click at [284, 407] on input "Plan ID Download all plans" at bounding box center [443, 401] width 679 height 33
click at [224, 449] on span "29341OH0100081" at bounding box center [225, 444] width 215 height 21
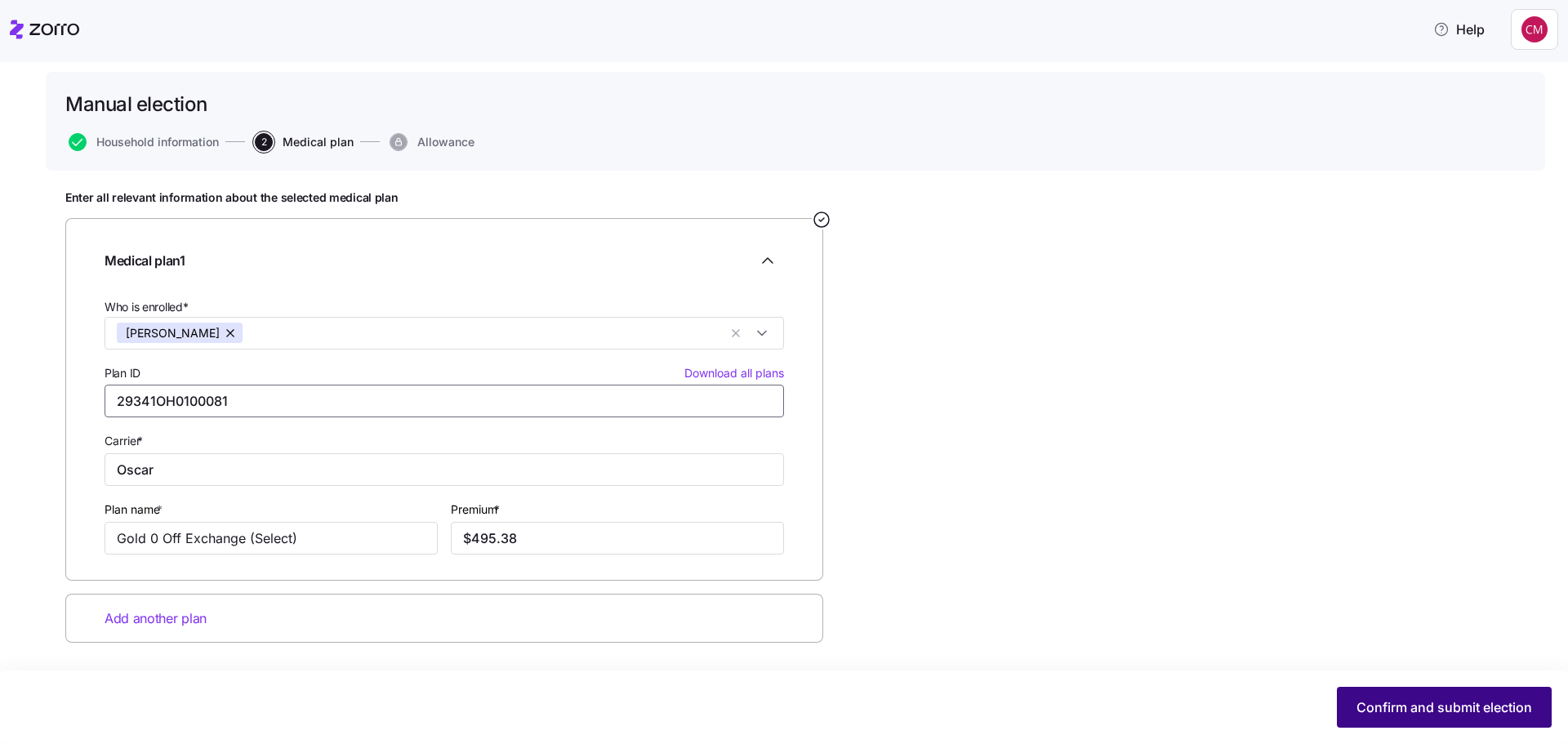
type input "29341OH0100081"
click at [1371, 697] on button "Confirm and submit election" at bounding box center [1444, 707] width 215 height 41
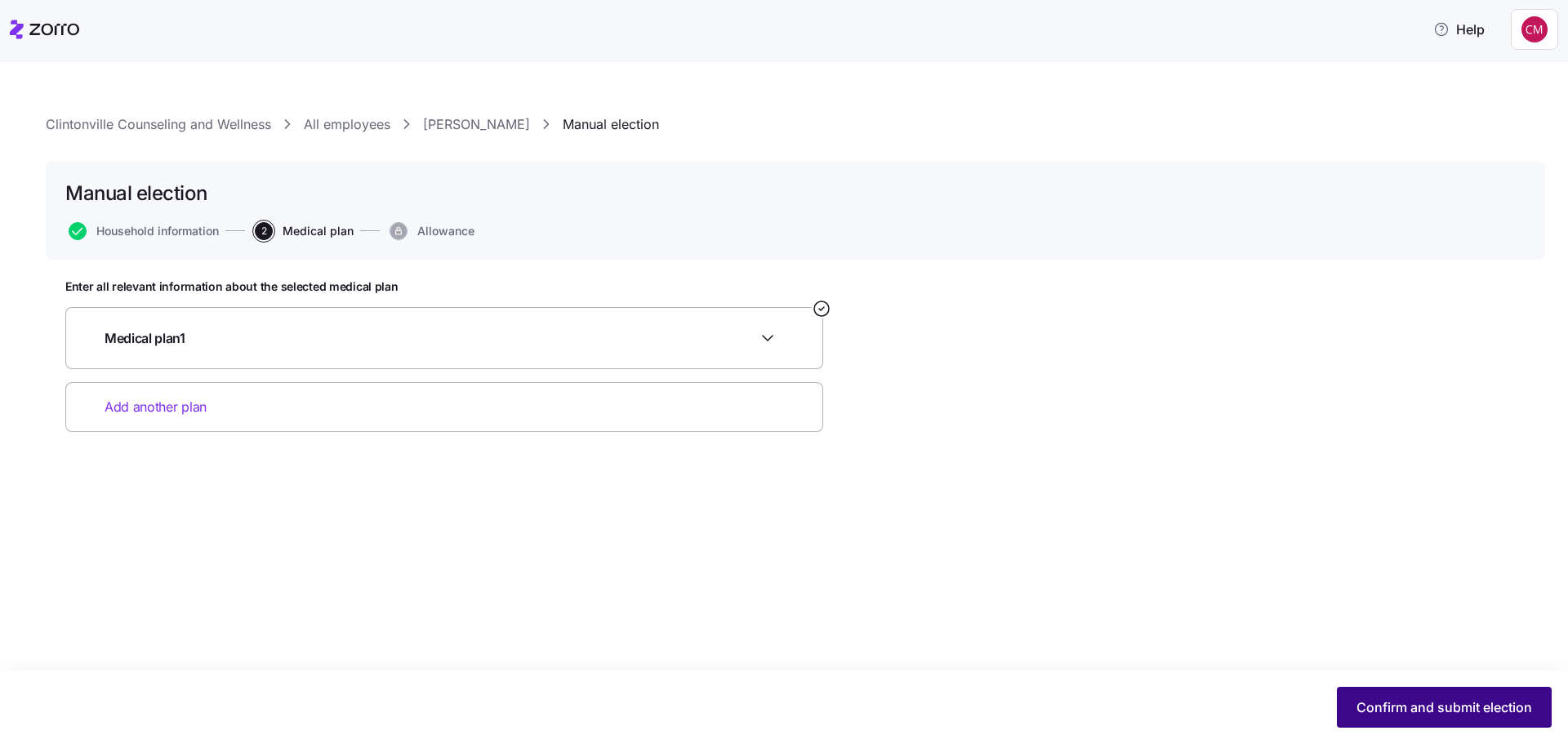
scroll to position [0, 0]
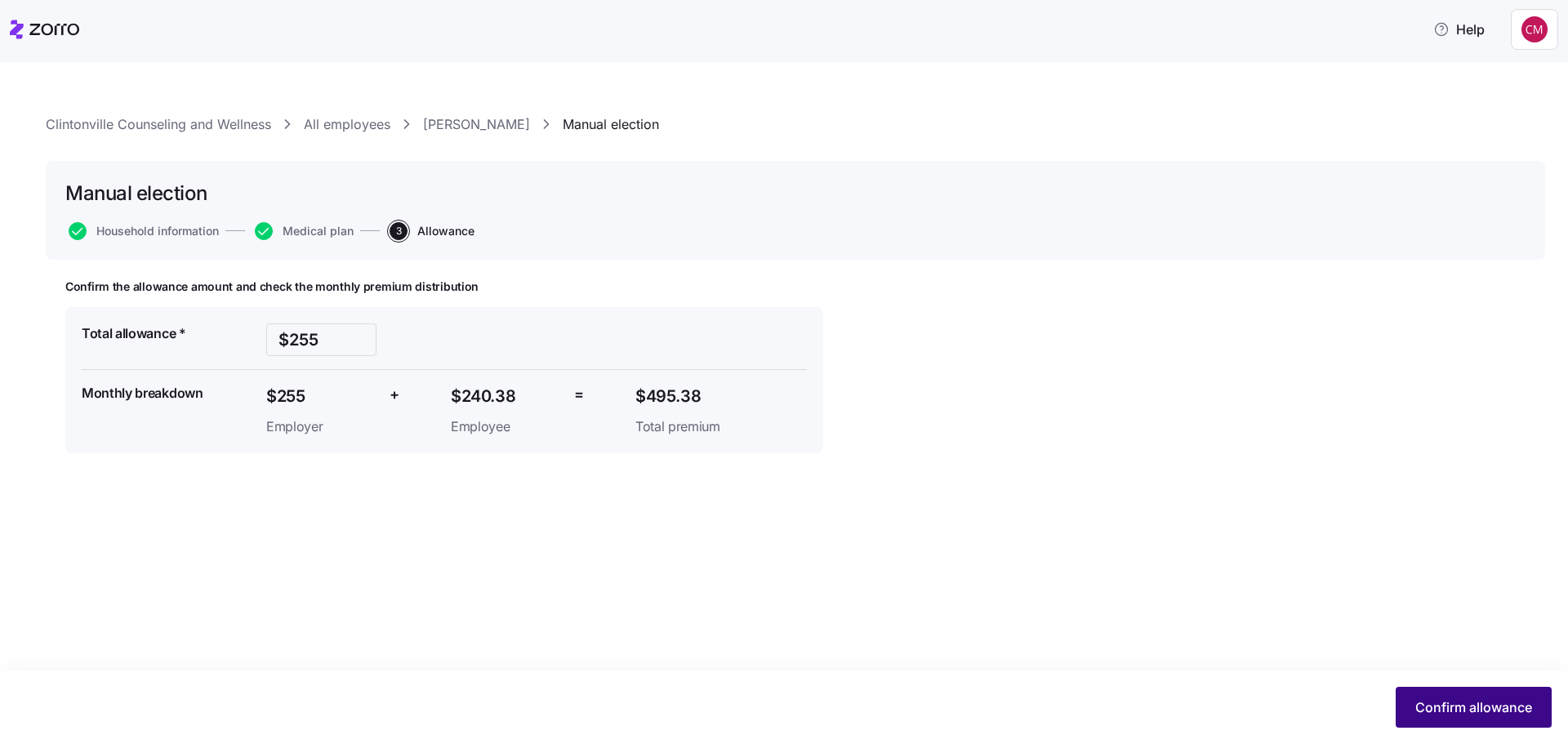
click at [1460, 706] on span "Confirm allowance" at bounding box center [1474, 707] width 117 height 20
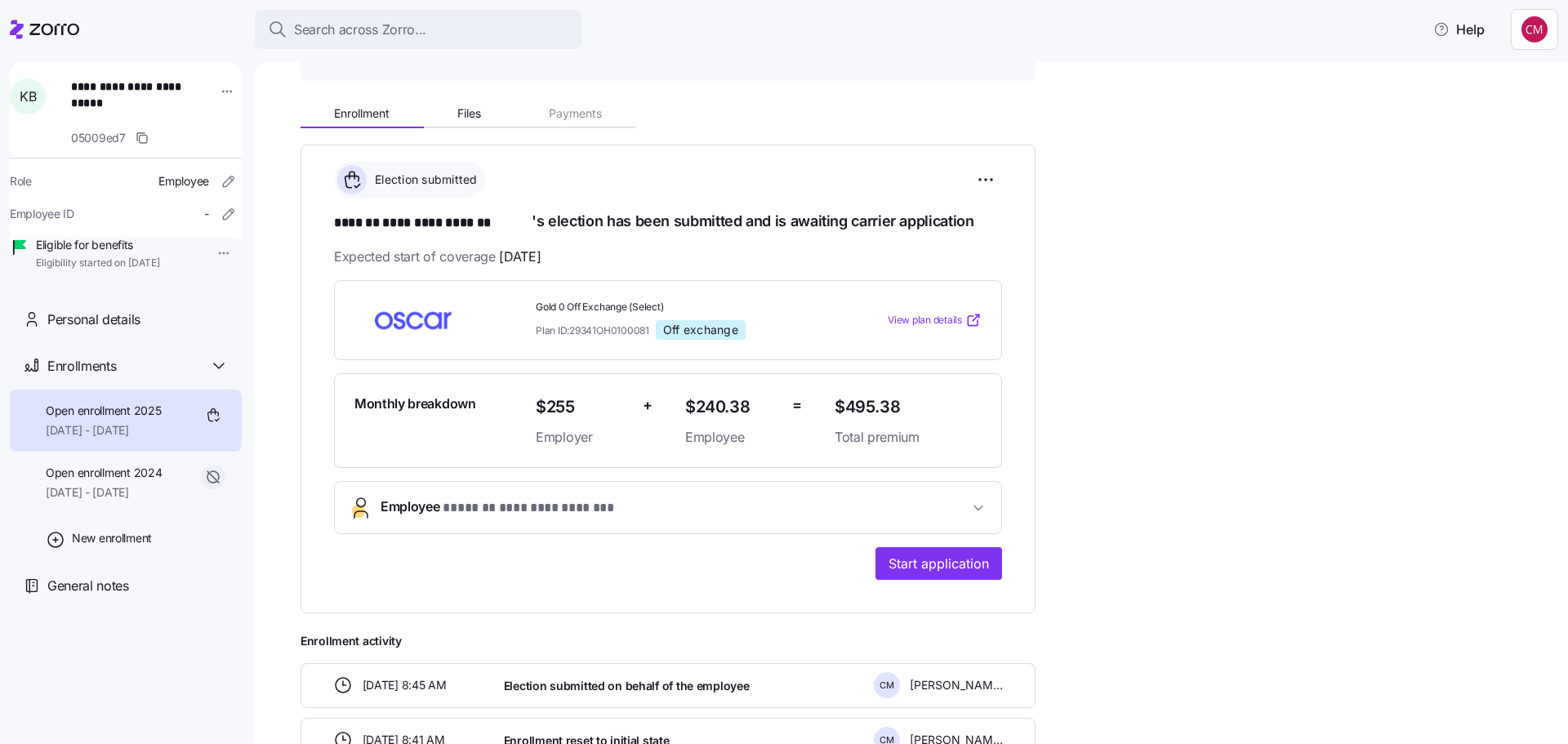
scroll to position [164, 0]
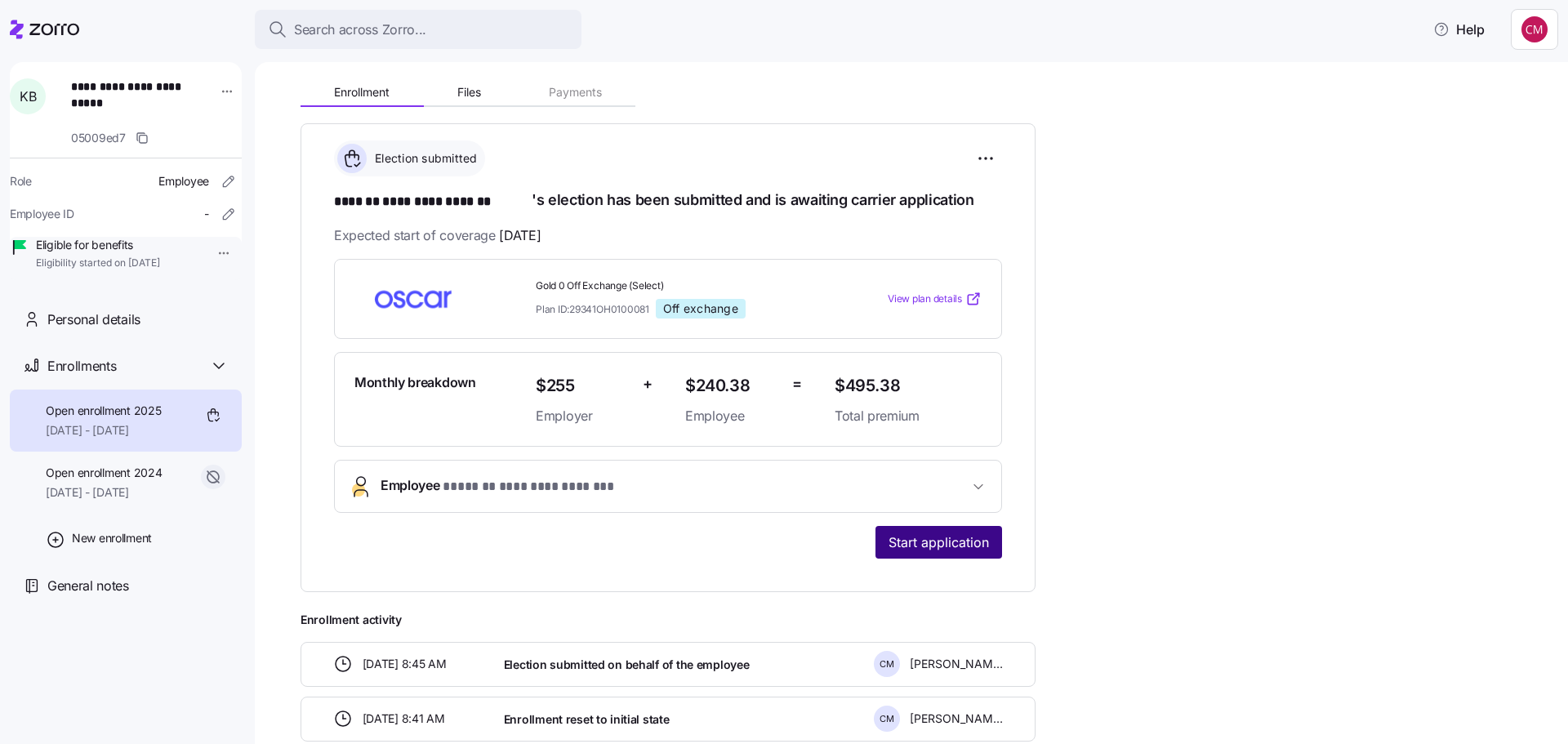
click at [978, 545] on span "Start application" at bounding box center [938, 543] width 100 height 20
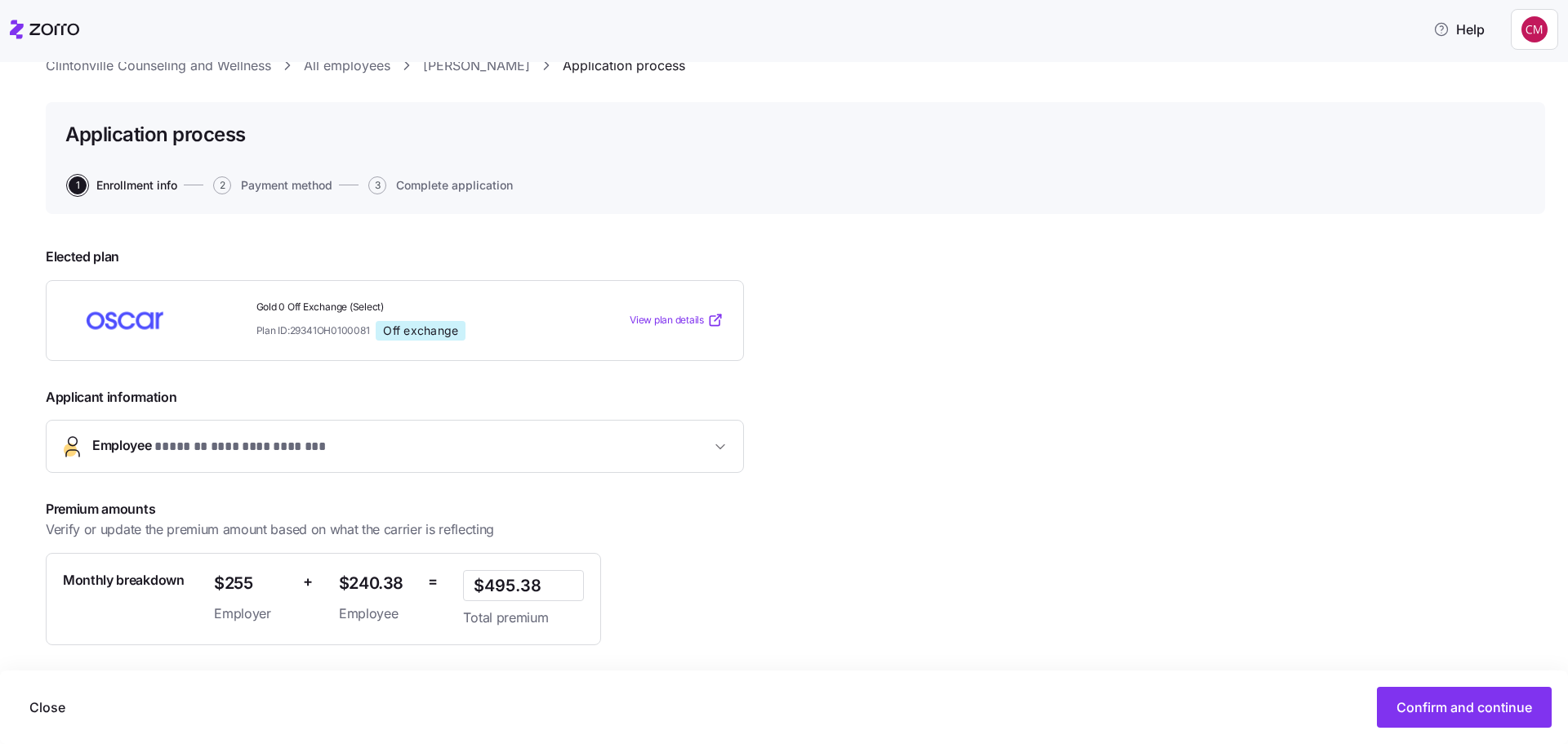
scroll to position [174, 0]
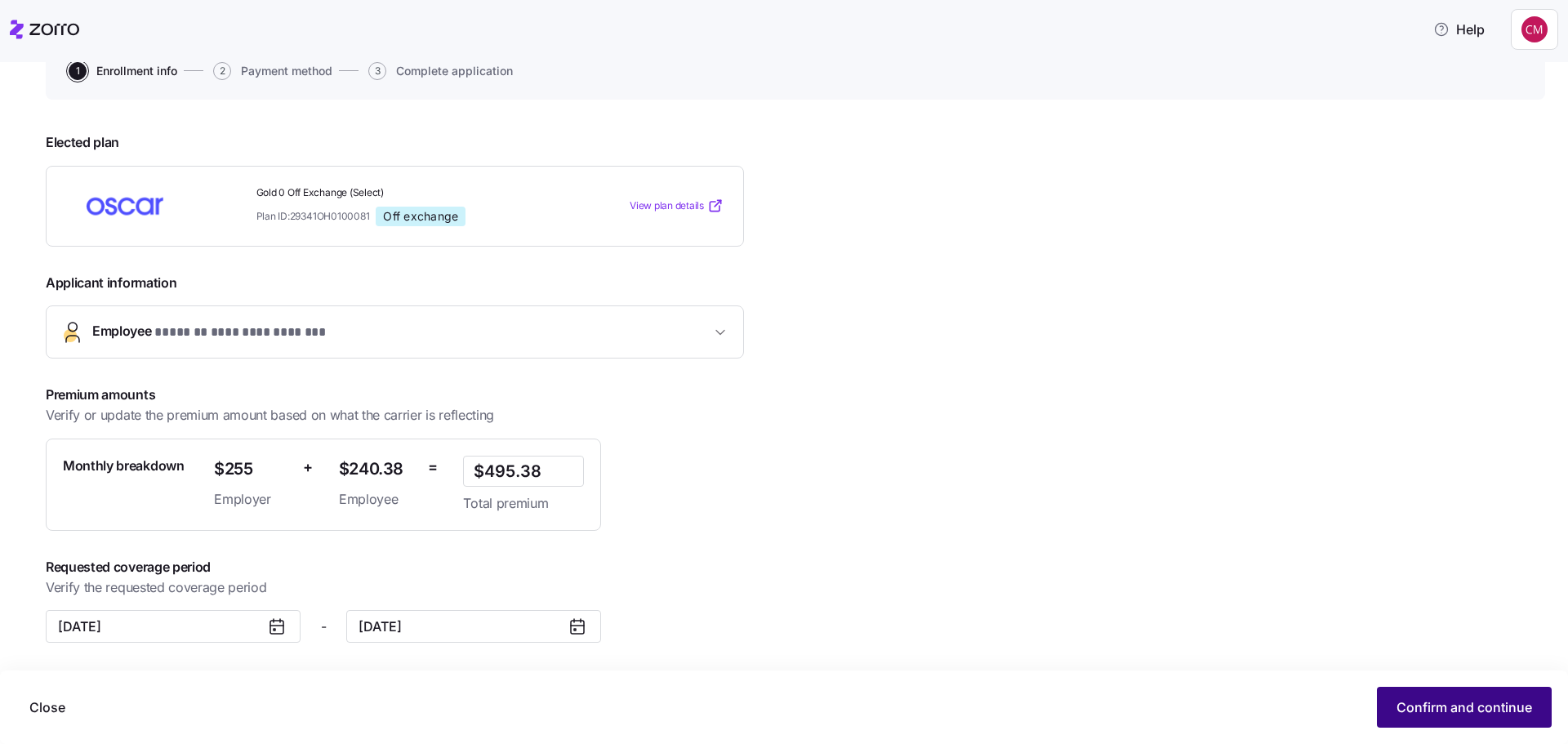
click at [1422, 701] on span "Confirm and continue" at bounding box center [1464, 707] width 136 height 20
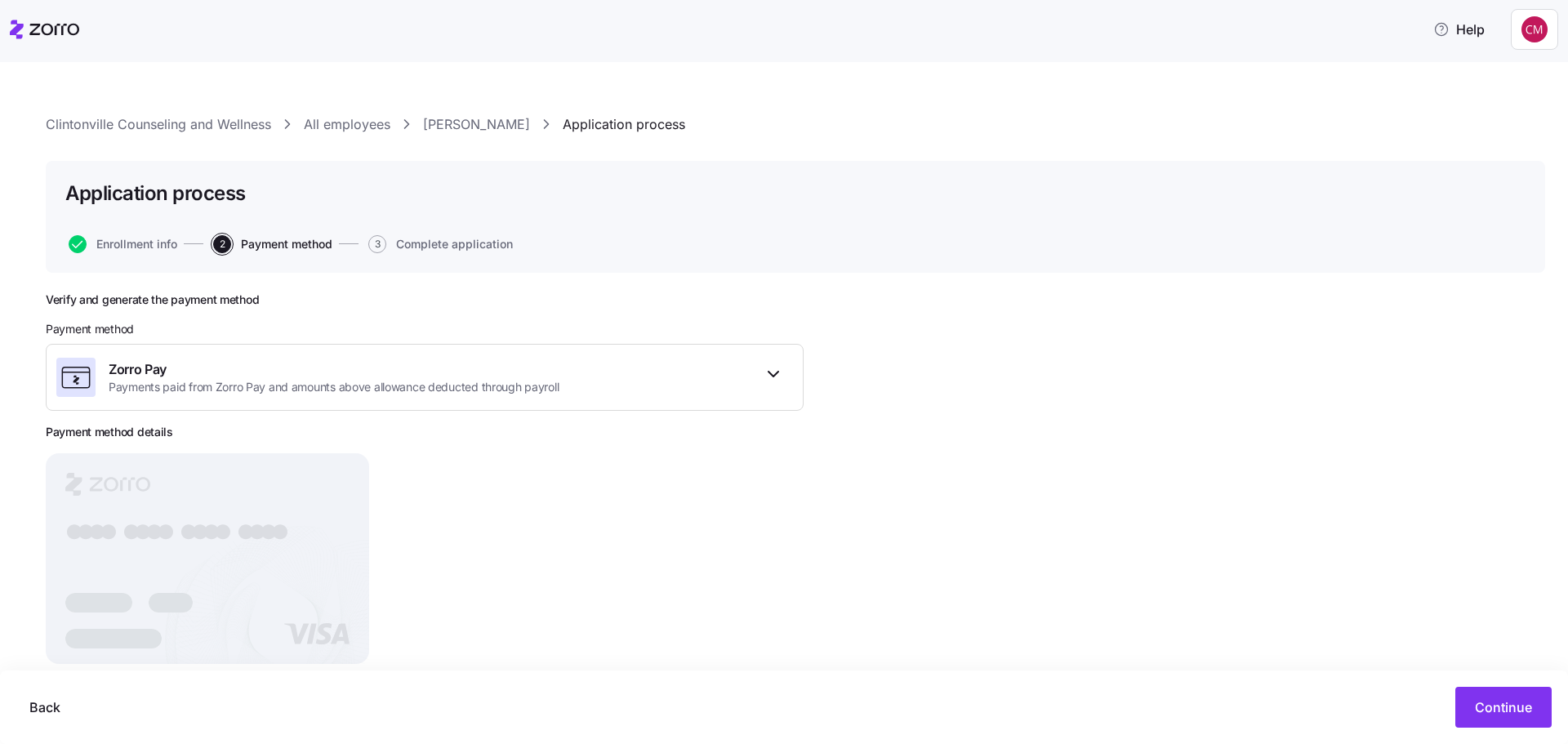
scroll to position [35, 0]
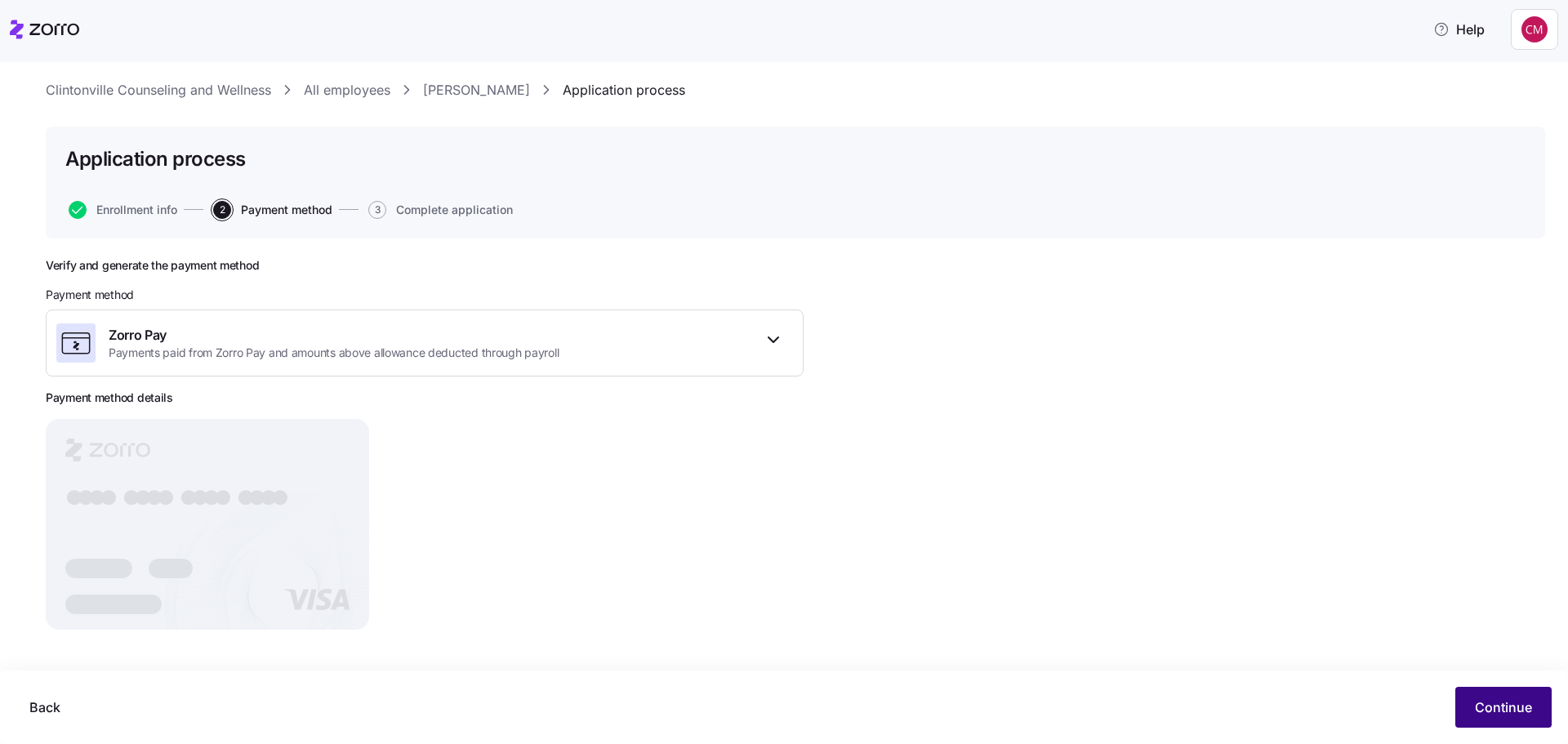
click at [1499, 698] on span "Continue" at bounding box center [1504, 707] width 58 height 20
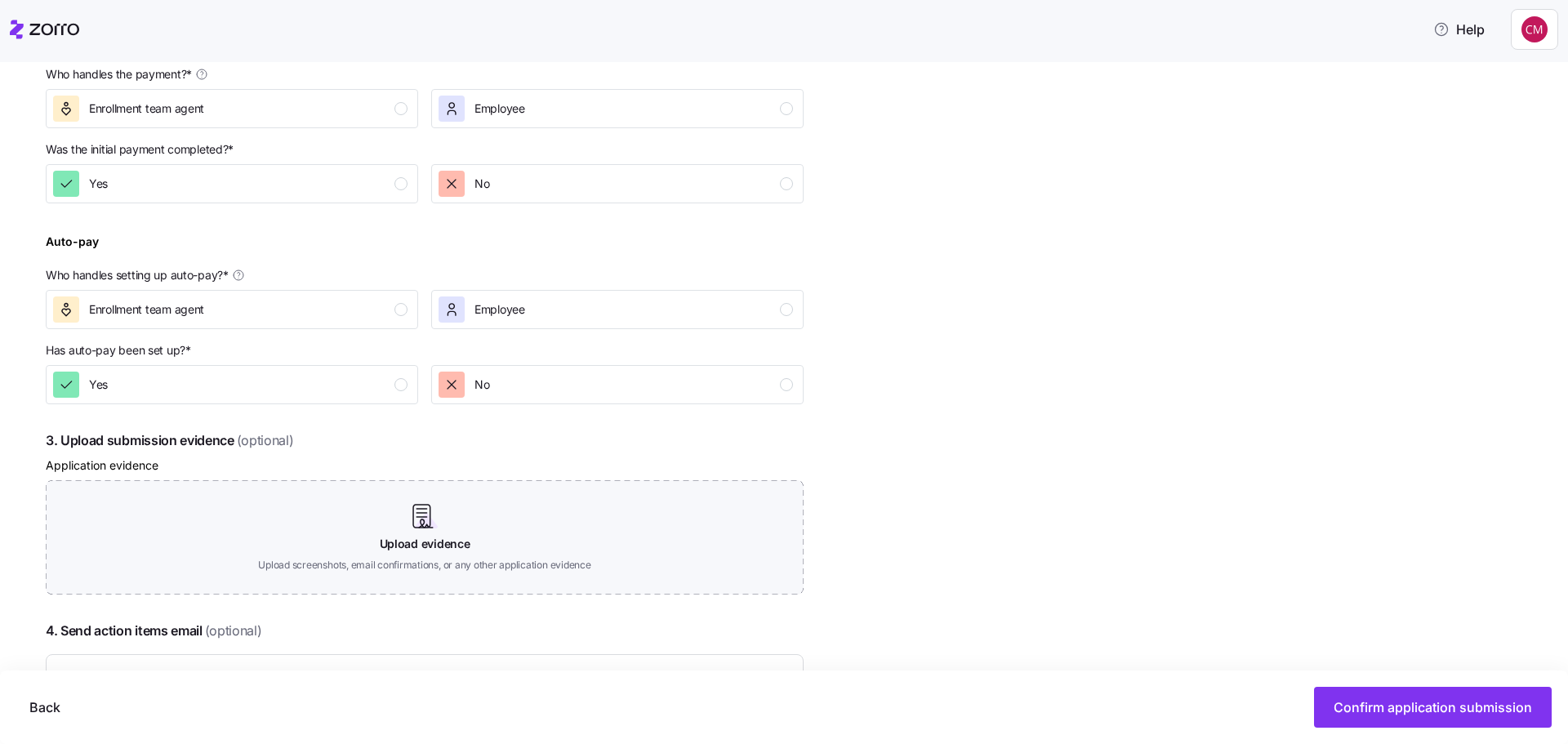
scroll to position [687, 0]
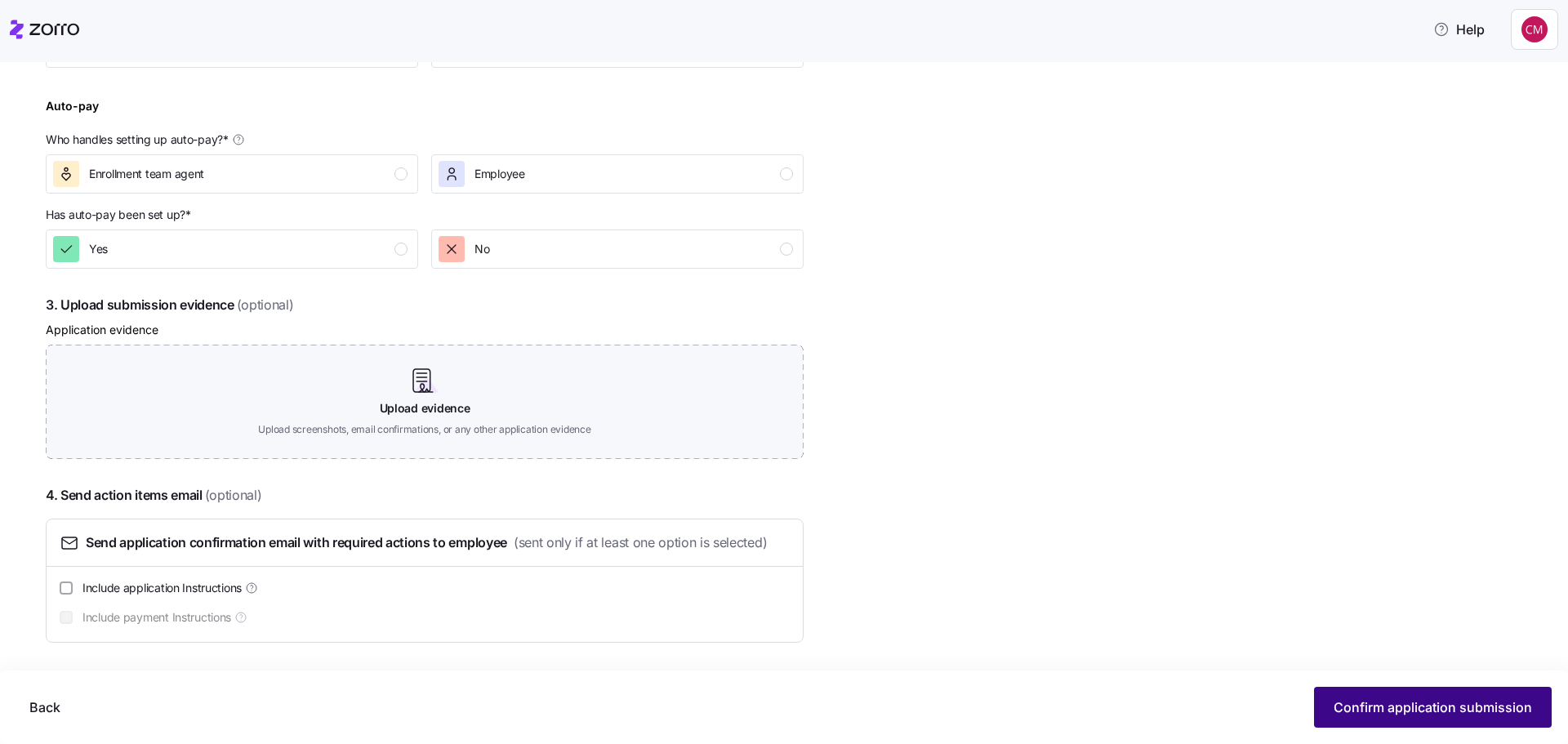
click at [1413, 706] on span "Confirm application submission" at bounding box center [1433, 707] width 198 height 20
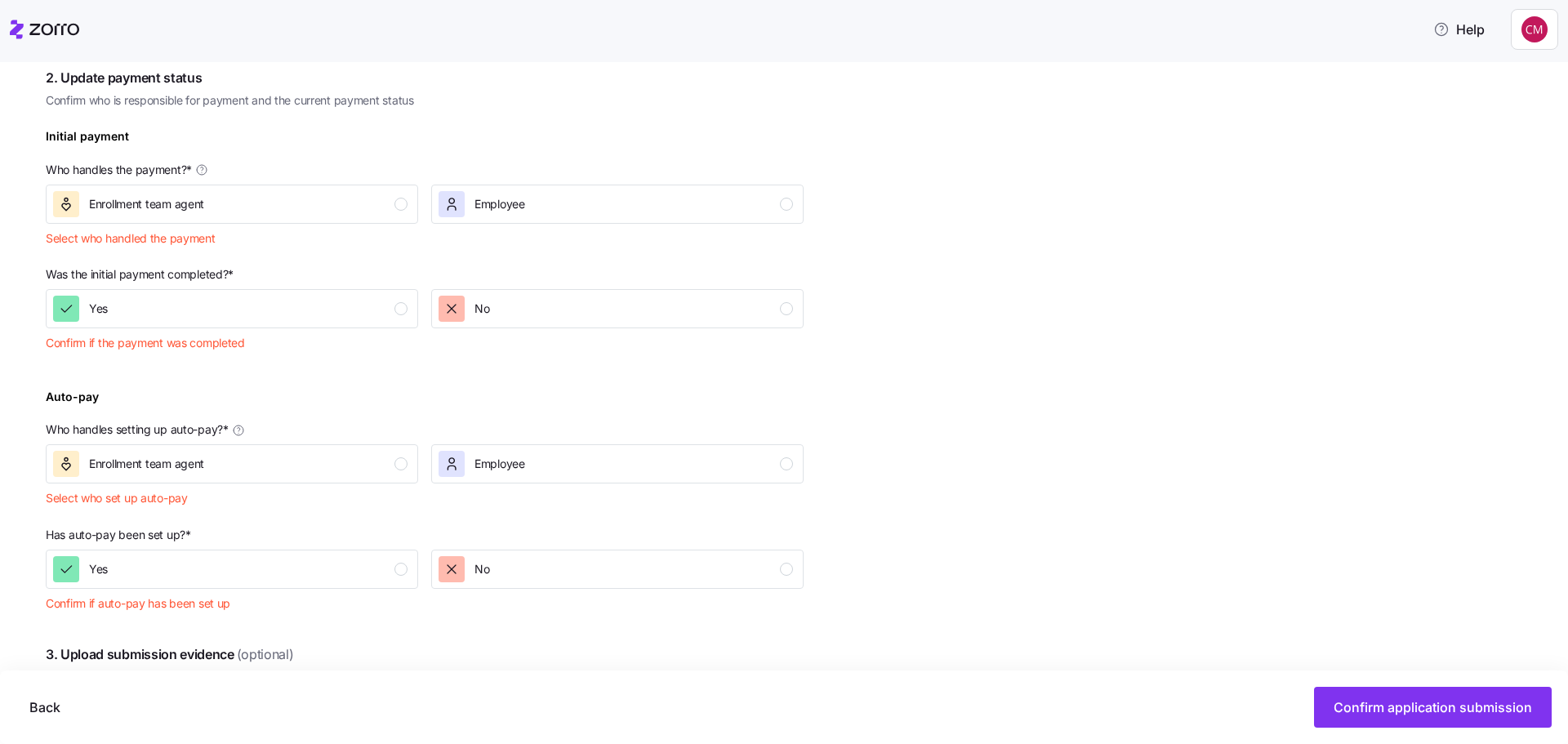
scroll to position [308, 0]
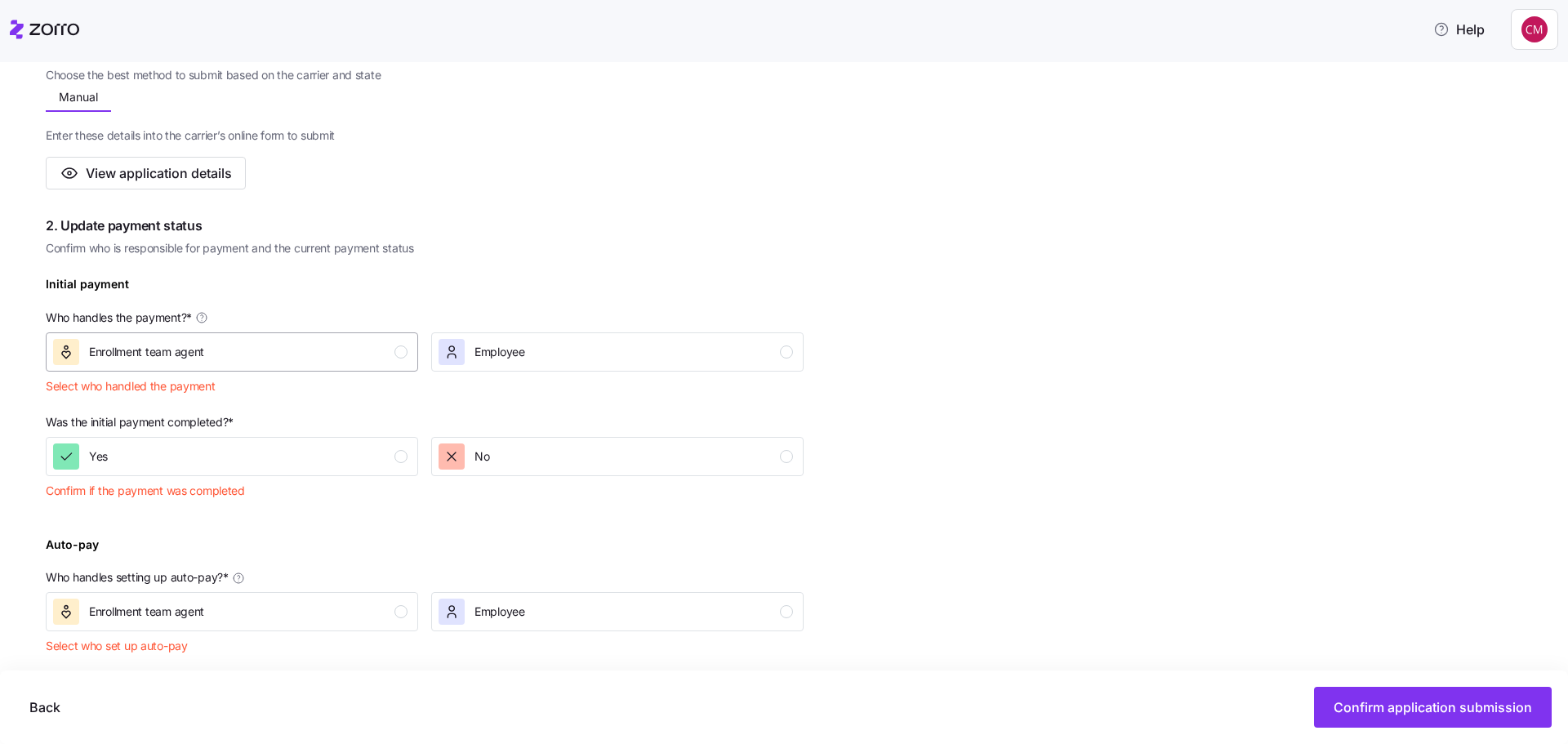
click at [402, 354] on div "button" at bounding box center [401, 351] width 13 height 13
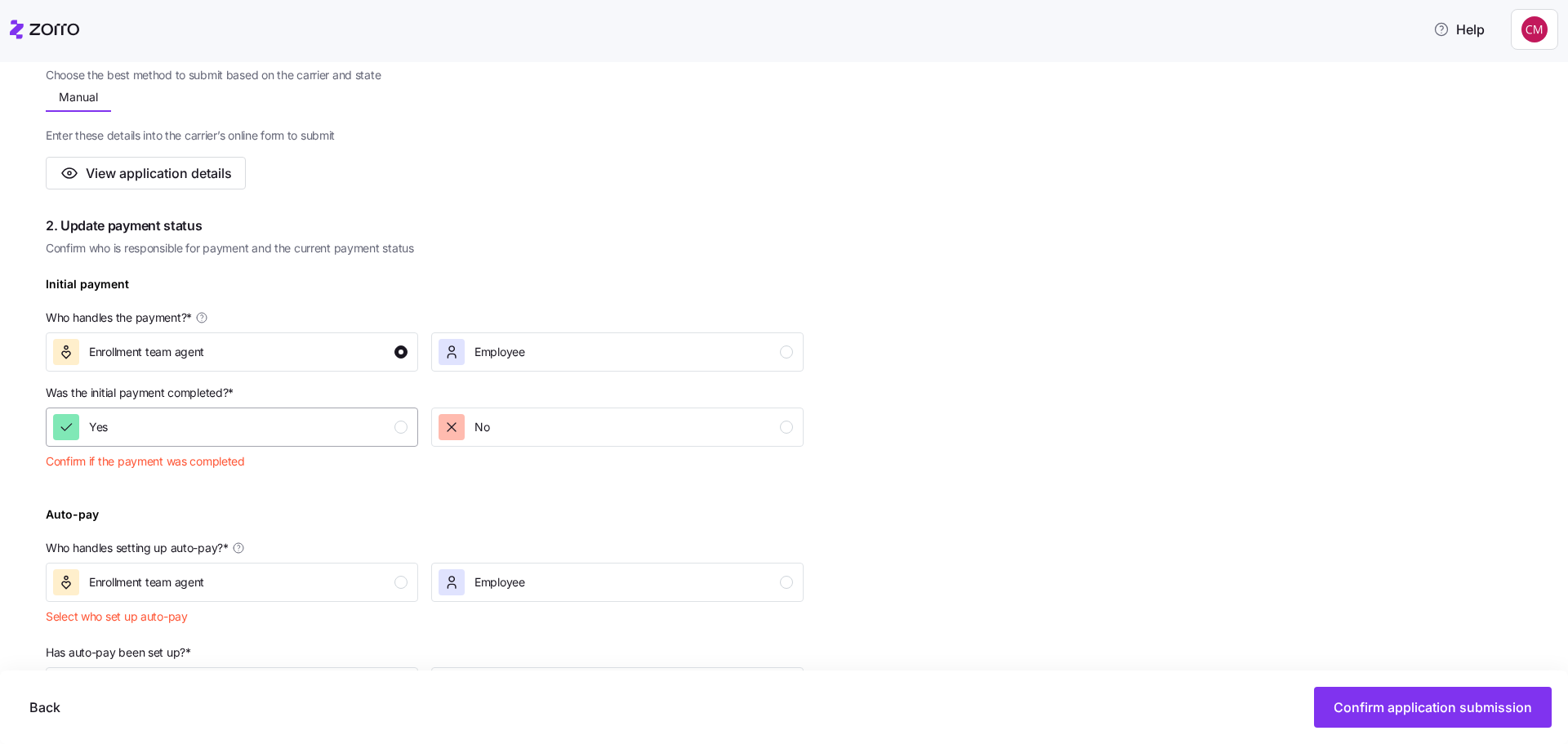
click at [403, 434] on div "Yes" at bounding box center [230, 427] width 354 height 26
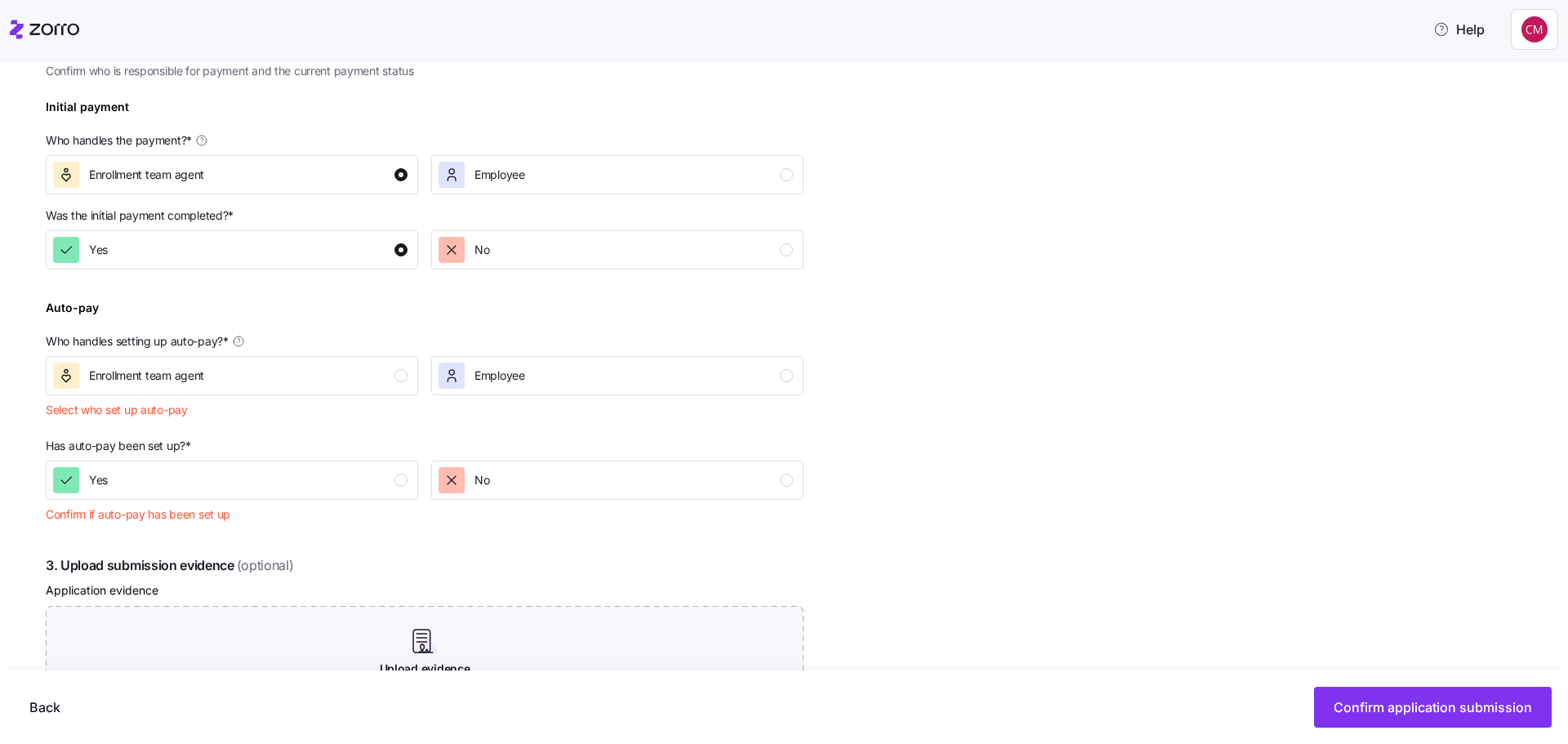
scroll to position [553, 0]
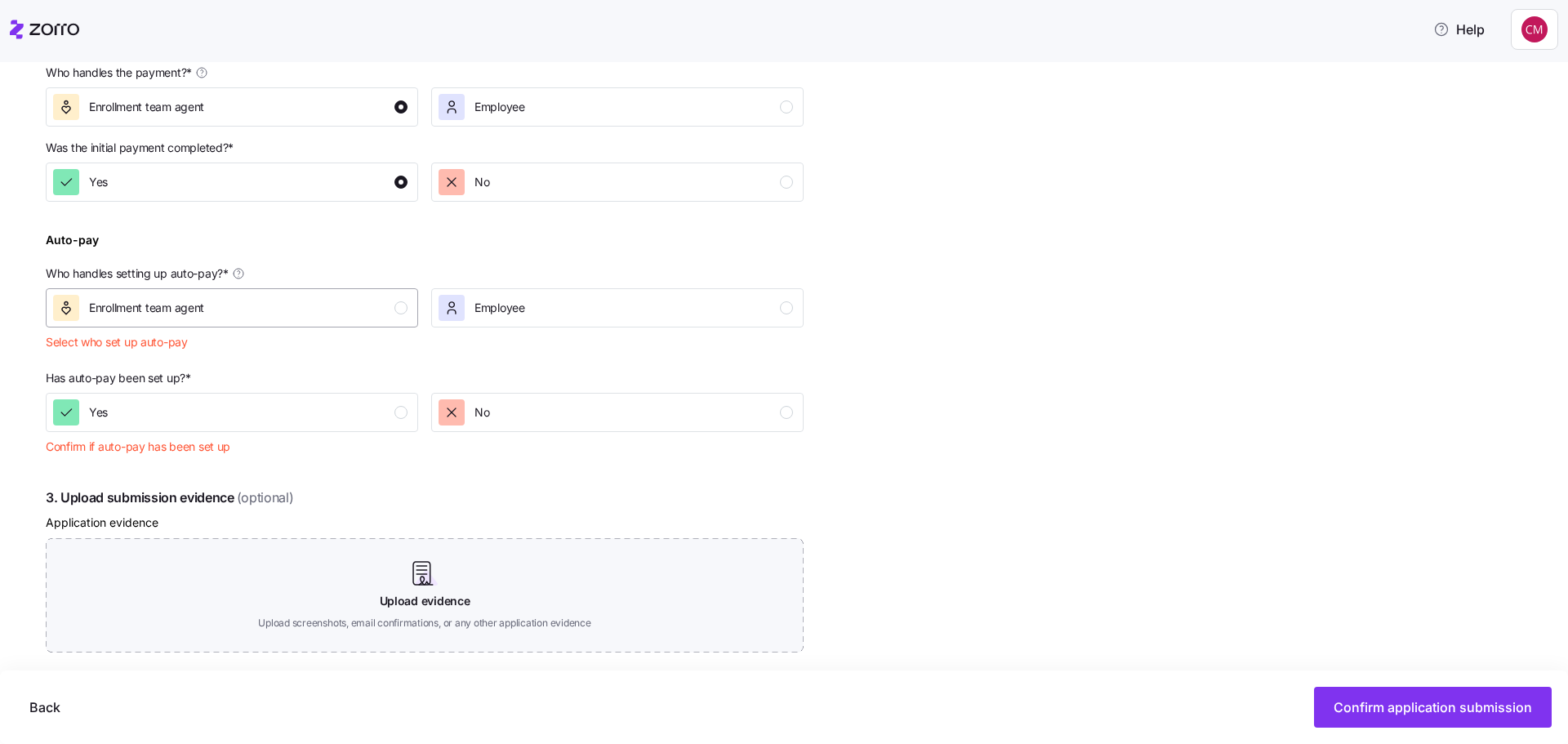
click at [398, 307] on div "button" at bounding box center [401, 308] width 13 height 13
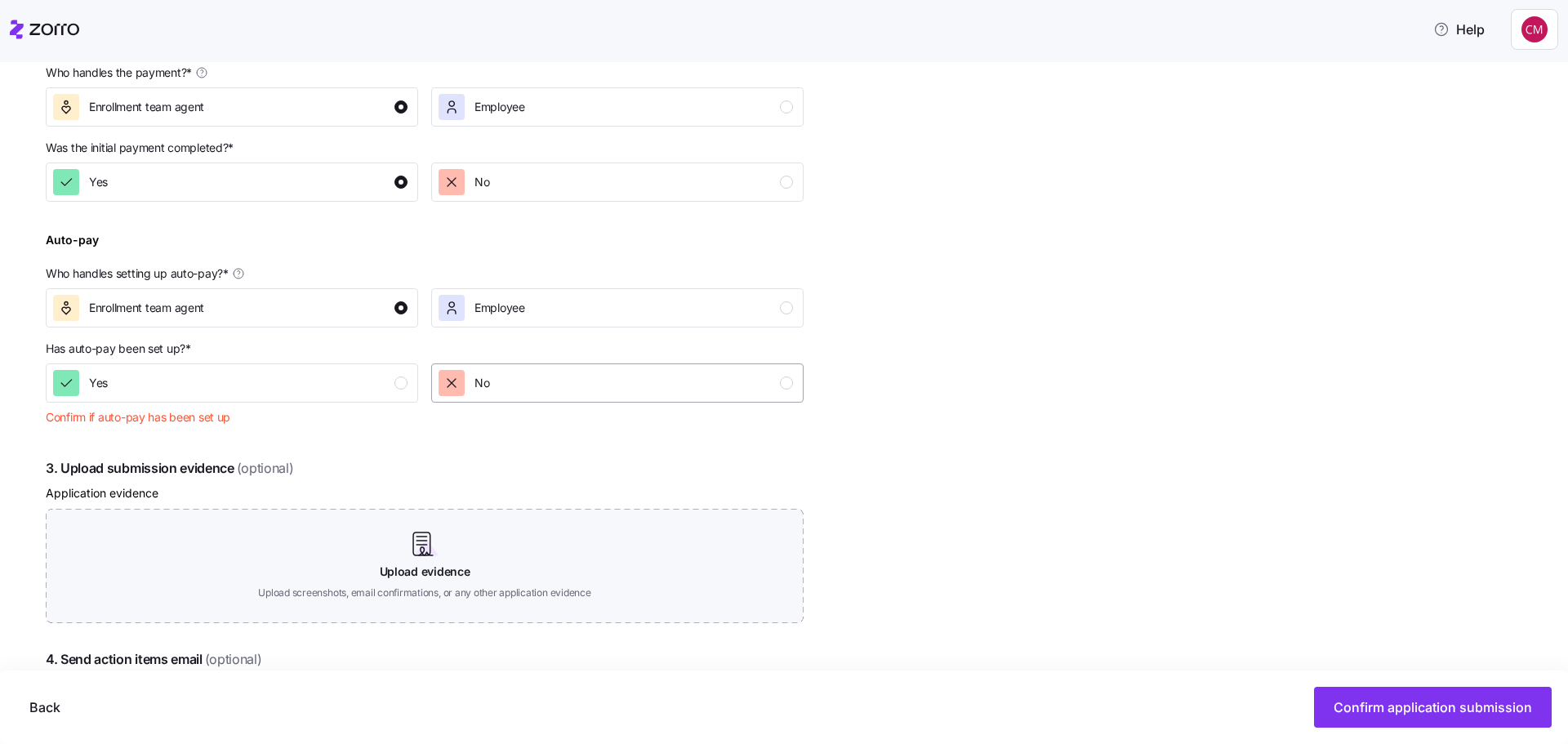
click at [786, 381] on div "button" at bounding box center [785, 383] width 13 height 13
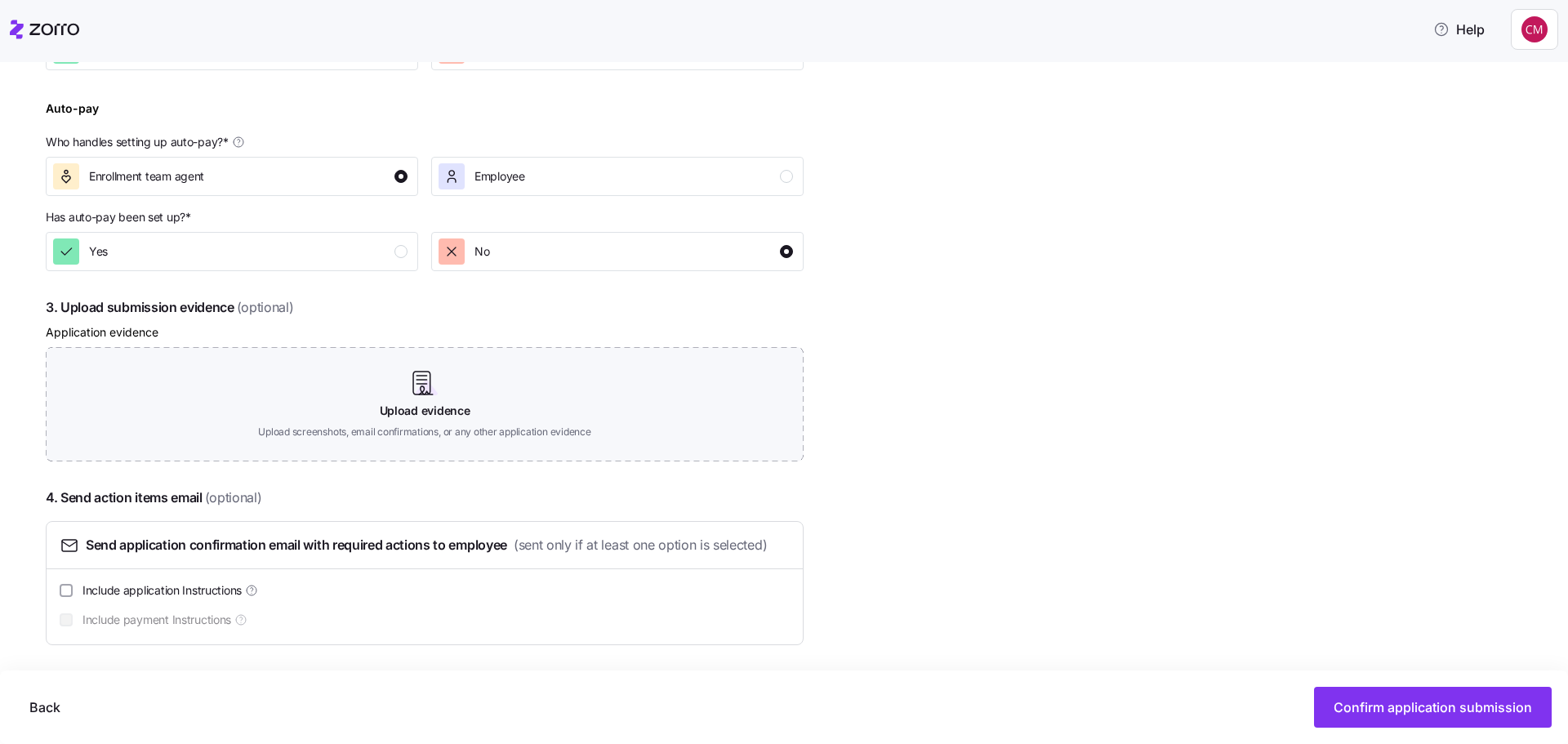
scroll to position [687, 0]
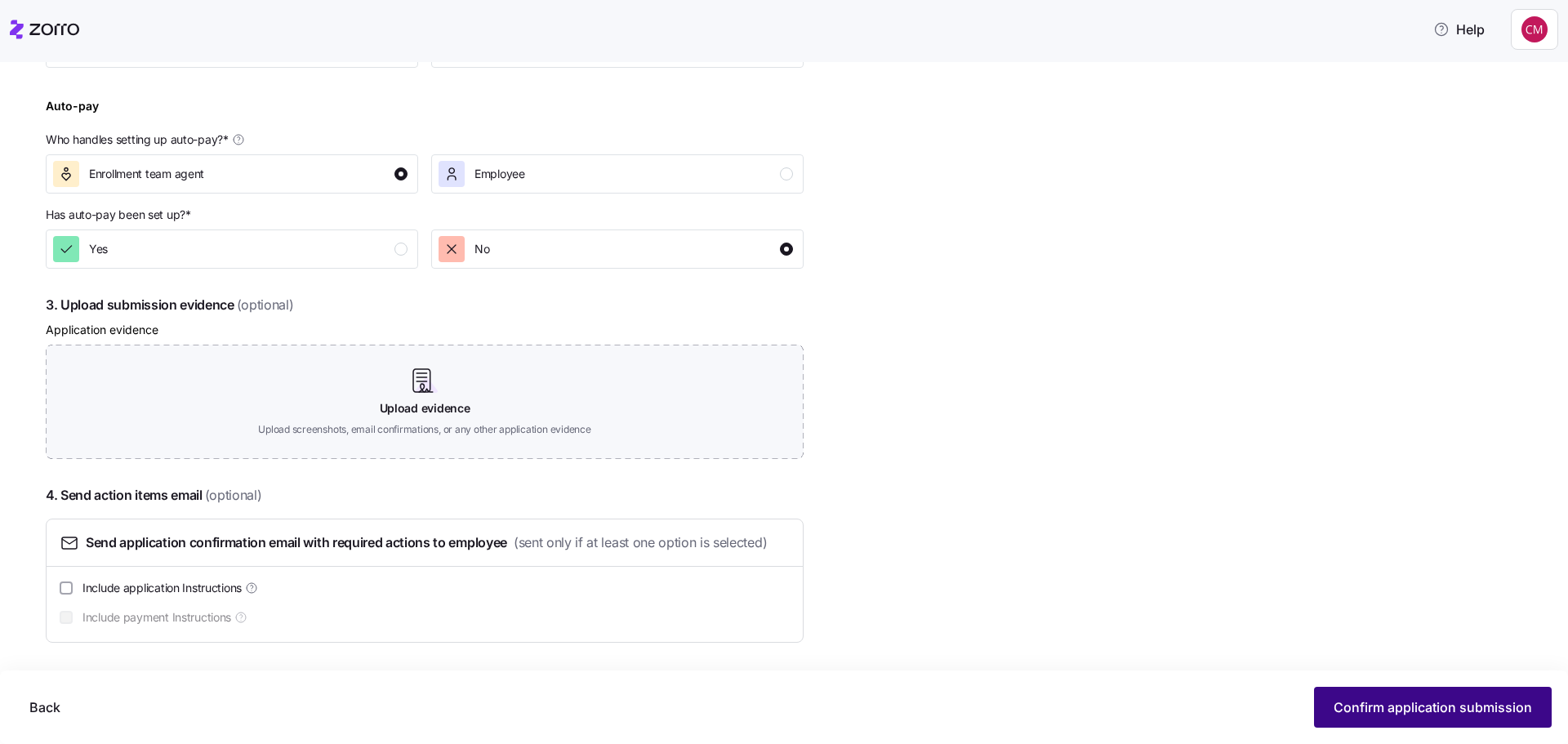
click at [1420, 691] on button "Confirm application submission" at bounding box center [1433, 707] width 238 height 41
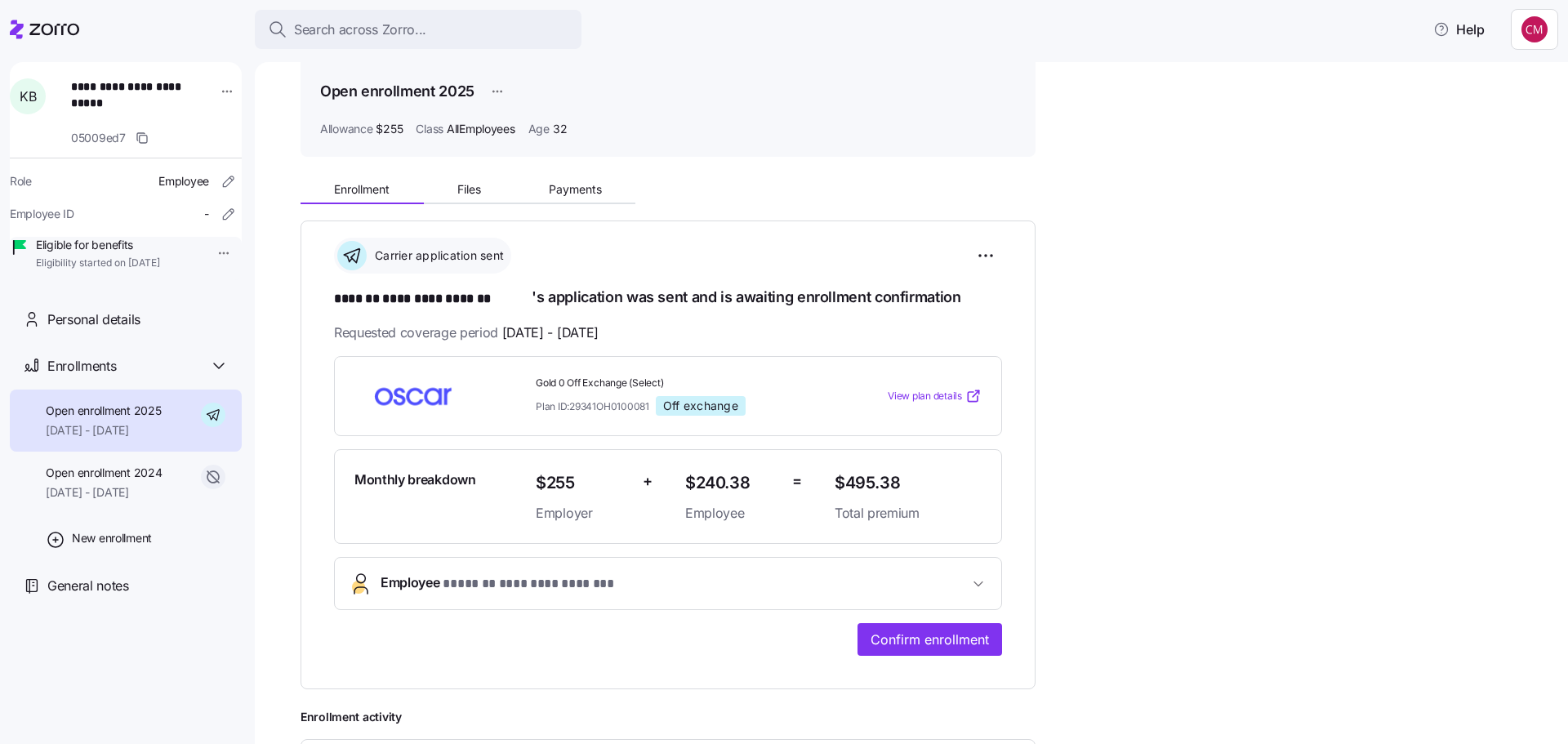
scroll to position [164, 0]
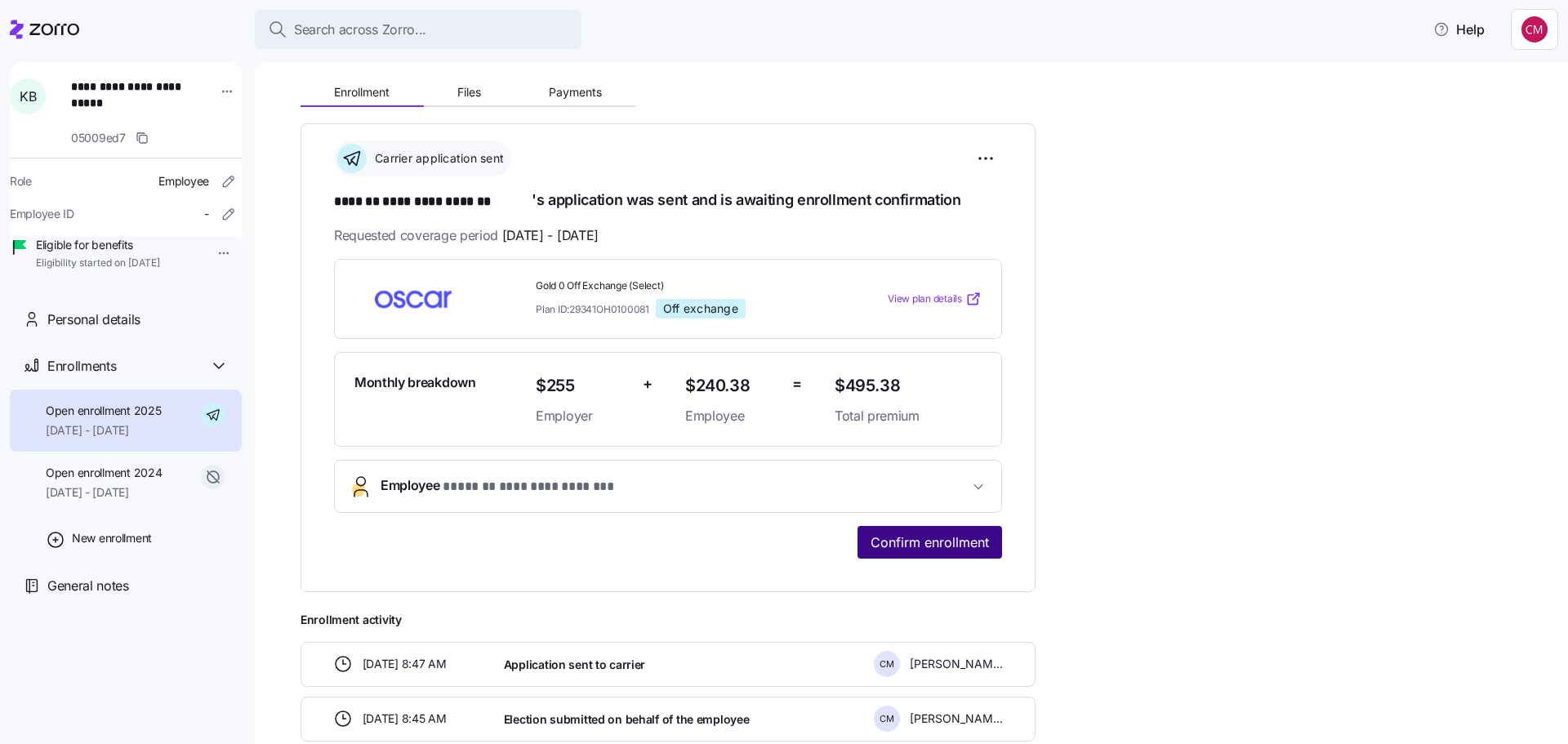
click at [957, 544] on span "Confirm enrollment" at bounding box center [929, 543] width 118 height 20
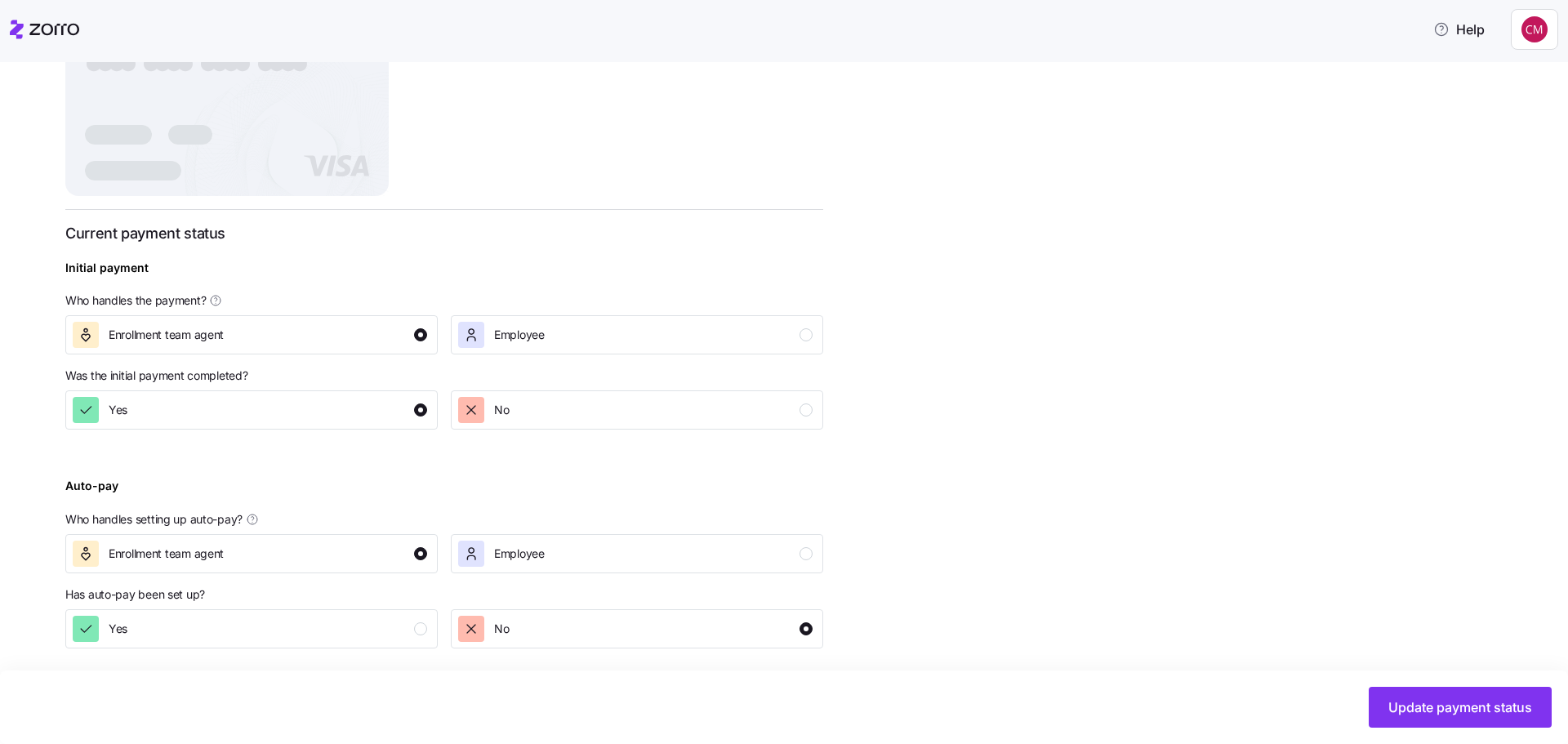
scroll to position [437, 0]
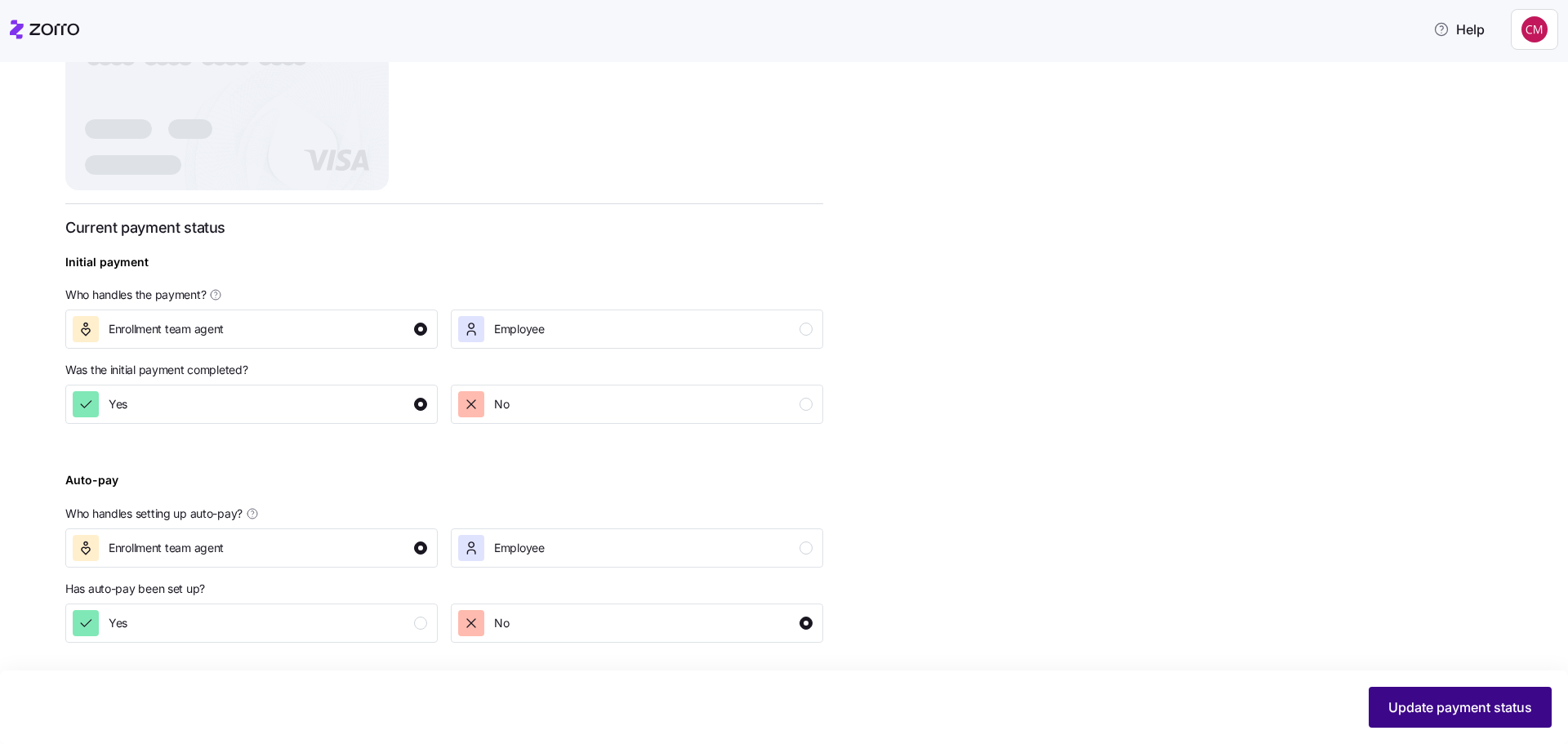
click at [1485, 700] on span "Update payment status" at bounding box center [1460, 707] width 144 height 20
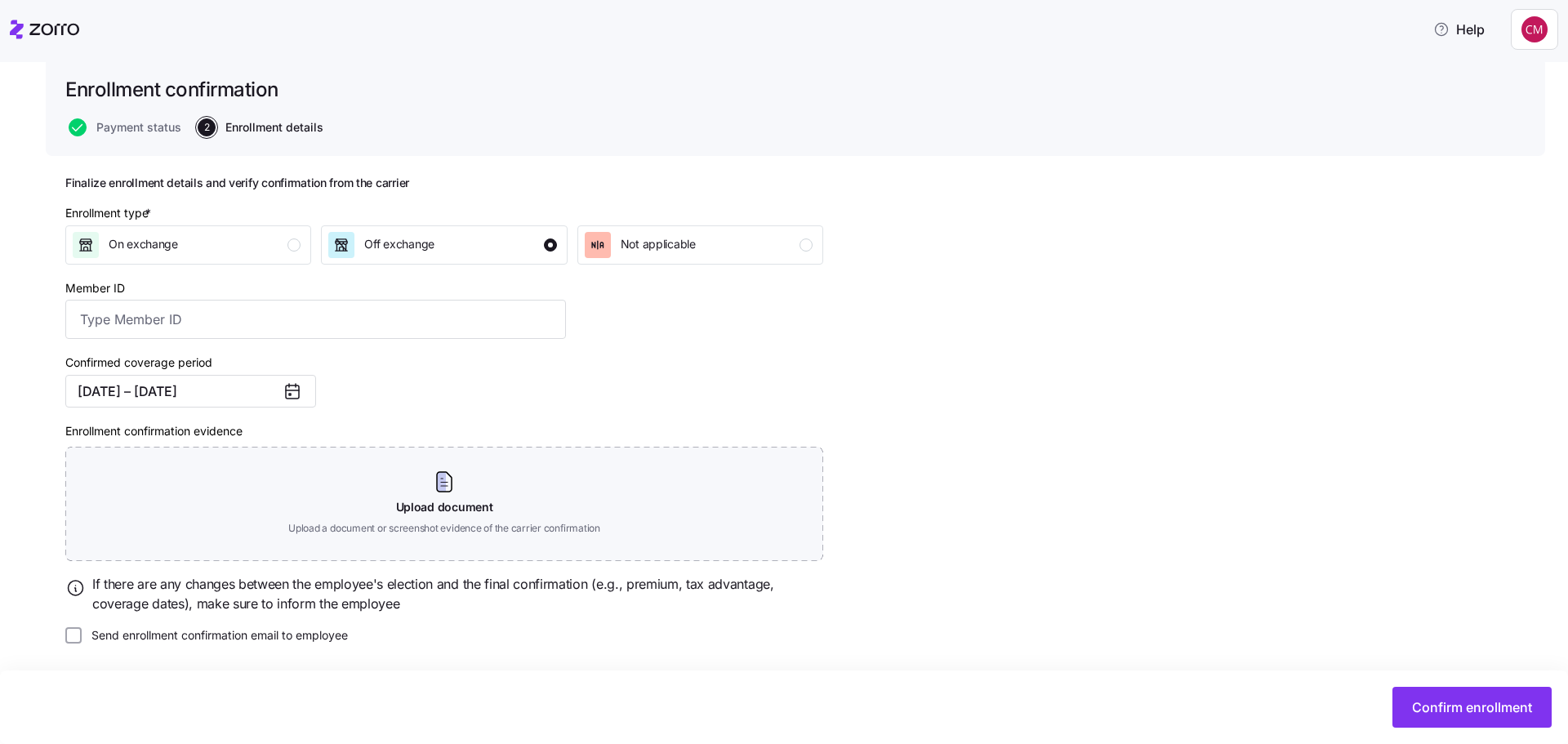
scroll to position [104, 0]
click at [1457, 705] on span "Confirm enrollment" at bounding box center [1472, 707] width 120 height 20
